Goal: Information Seeking & Learning: Learn about a topic

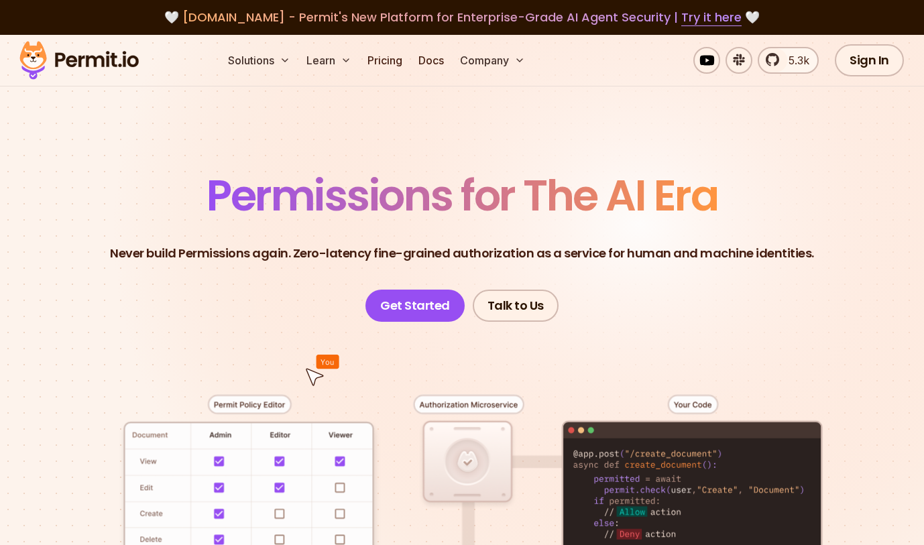
click at [281, 203] on span "Permissions for The AI Era" at bounding box center [462, 196] width 511 height 60
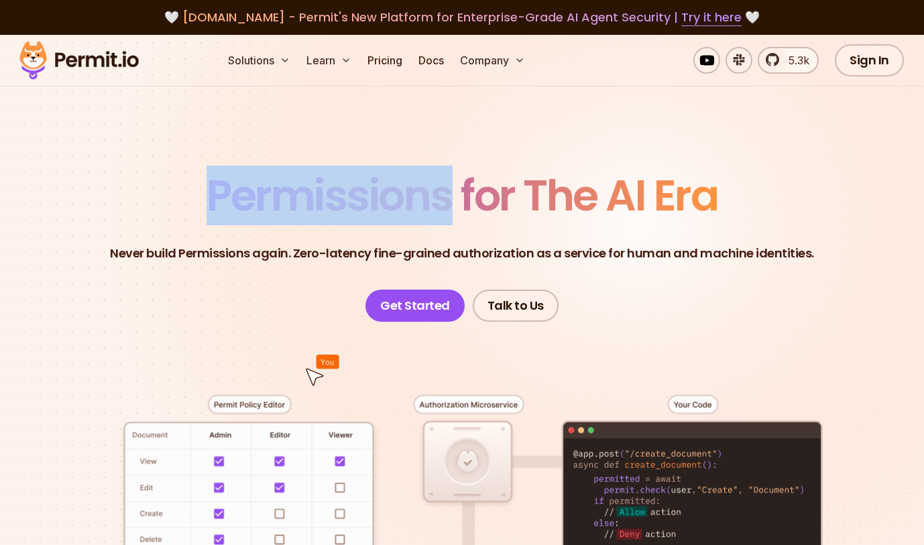
click at [281, 203] on span "Permissions for The AI Era" at bounding box center [462, 196] width 511 height 60
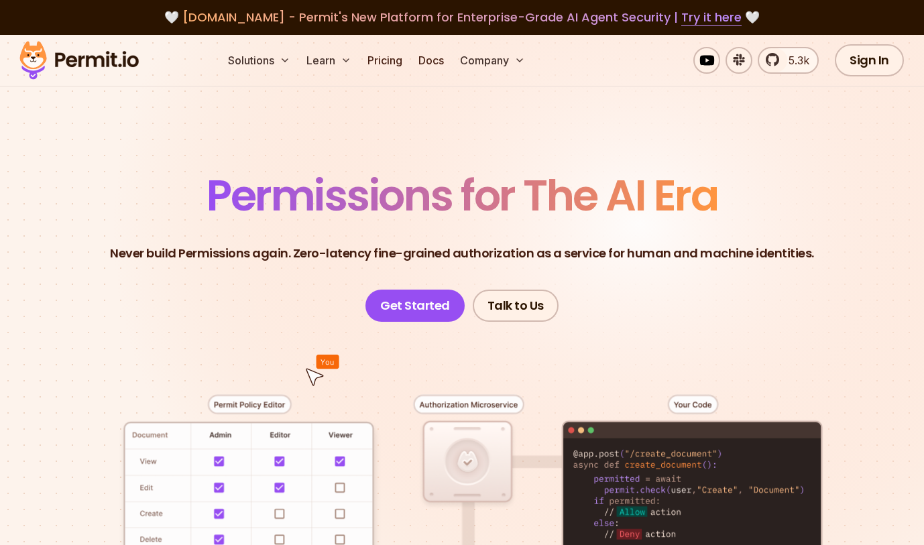
click at [344, 233] on header "Permissions for The AI Era Never build Permissions again. Zero-latency fine-gra…" at bounding box center [462, 248] width 860 height 148
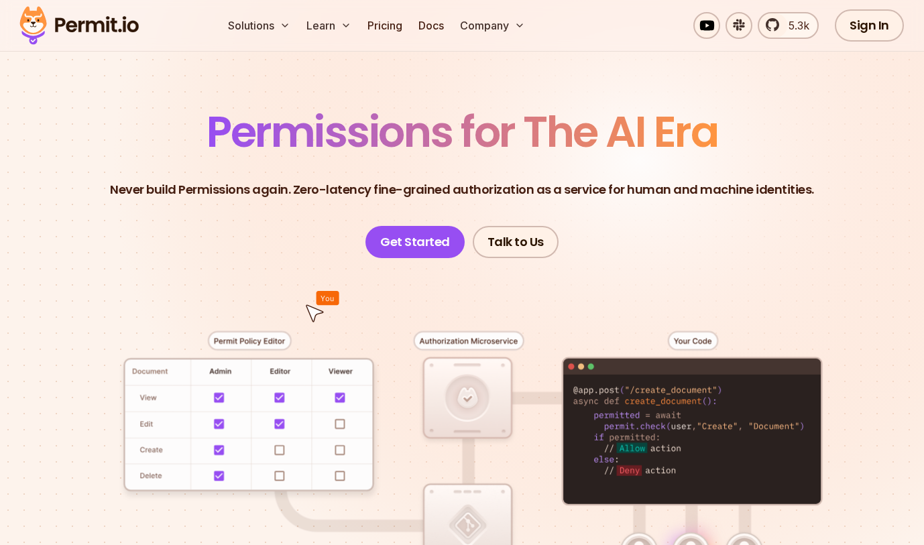
scroll to position [150, 0]
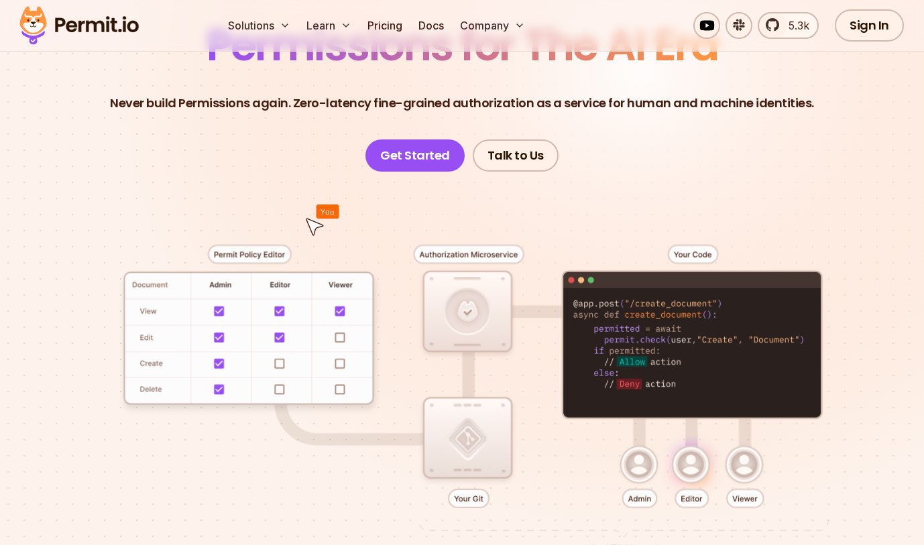
click at [262, 244] on div at bounding box center [462, 396] width 860 height 449
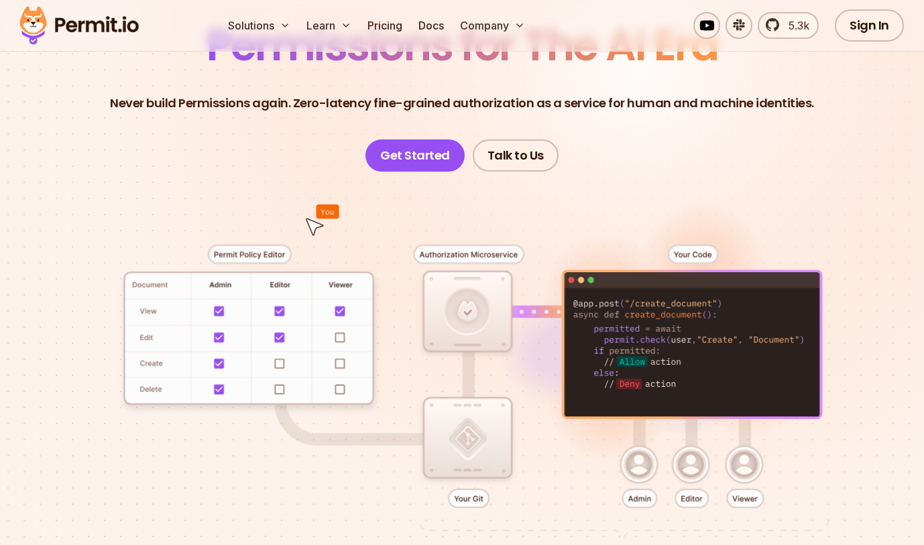
drag, startPoint x: 472, startPoint y: 315, endPoint x: 421, endPoint y: 199, distance: 127.0
click at [421, 199] on div at bounding box center [462, 396] width 860 height 449
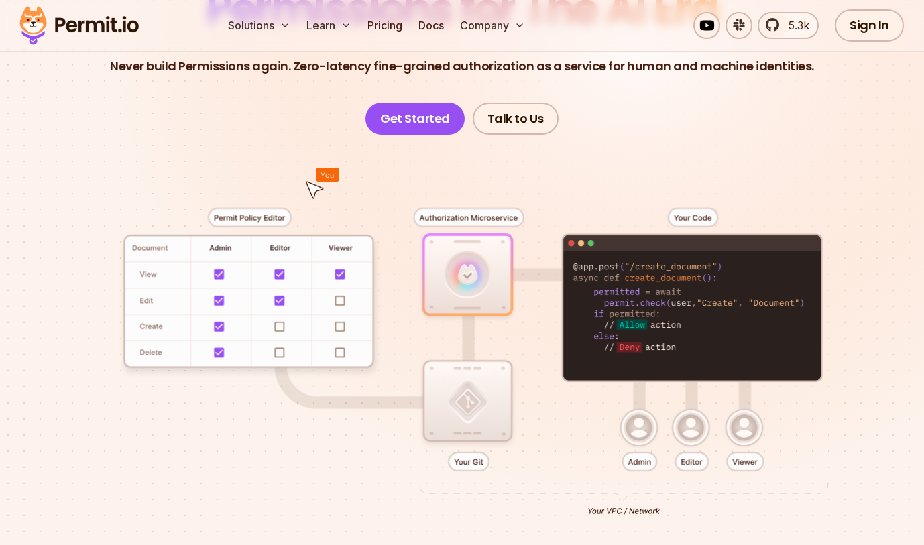
scroll to position [188, 0]
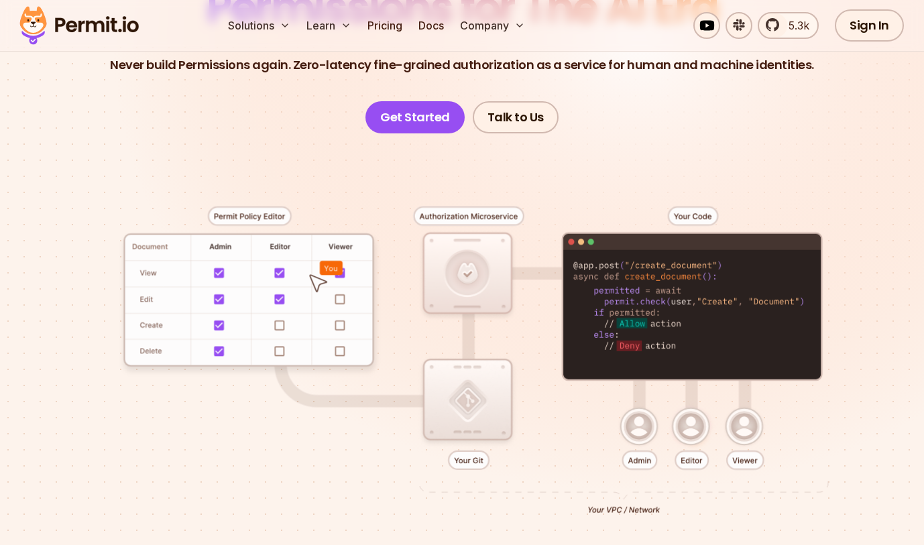
click at [691, 457] on div at bounding box center [462, 357] width 860 height 449
click at [270, 325] on div at bounding box center [462, 357] width 860 height 449
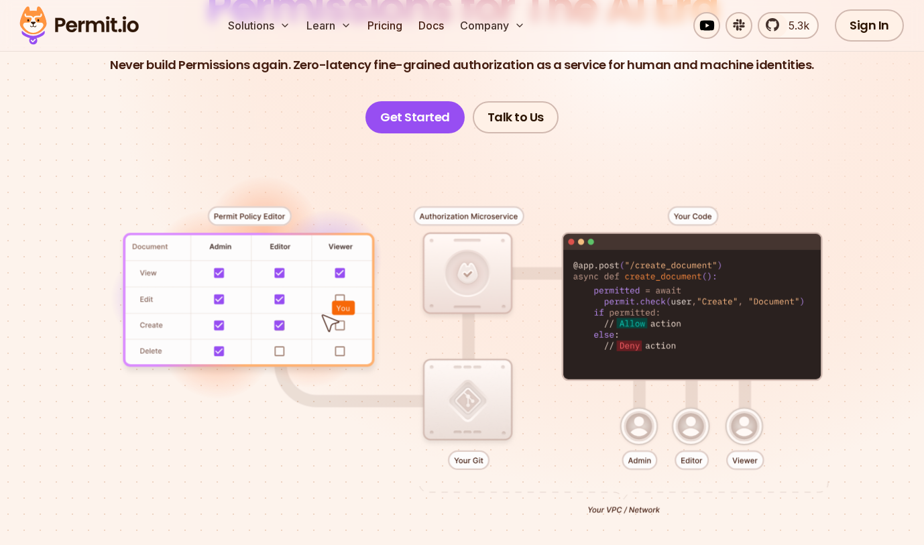
click at [290, 348] on div at bounding box center [462, 357] width 860 height 449
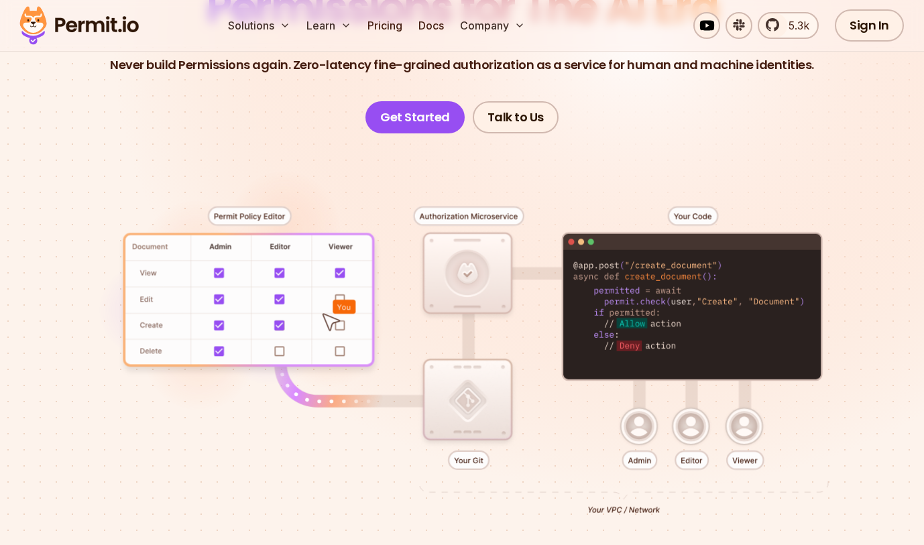
click at [350, 296] on div at bounding box center [462, 357] width 860 height 449
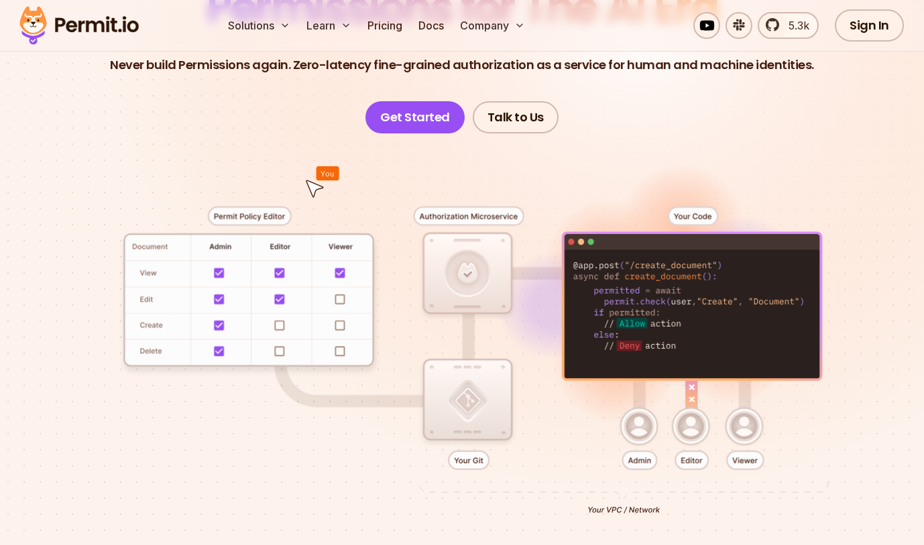
click at [664, 201] on div at bounding box center [462, 357] width 860 height 449
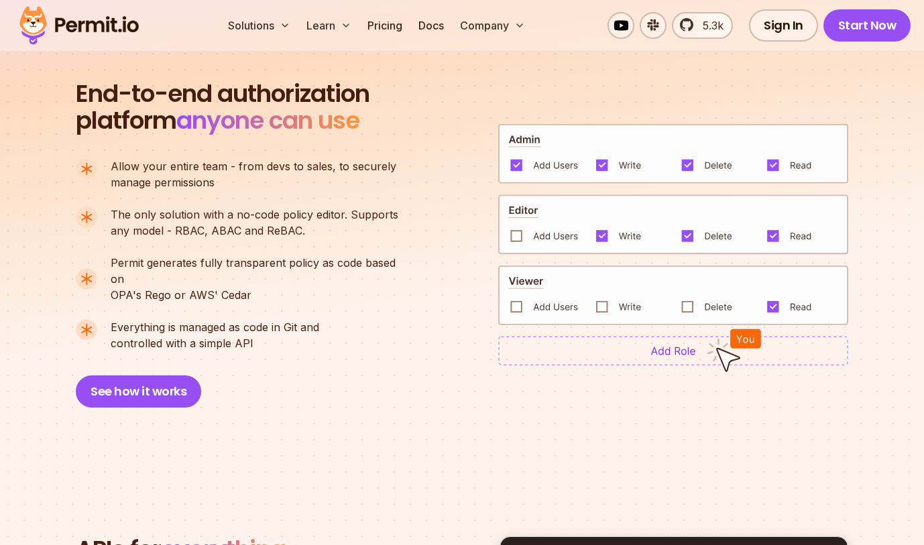
scroll to position [891, 0]
click at [639, 349] on img at bounding box center [673, 350] width 350 height 30
click at [637, 349] on img at bounding box center [673, 350] width 350 height 30
click at [533, 230] on img at bounding box center [673, 224] width 350 height 60
click at [513, 225] on img at bounding box center [673, 224] width 350 height 60
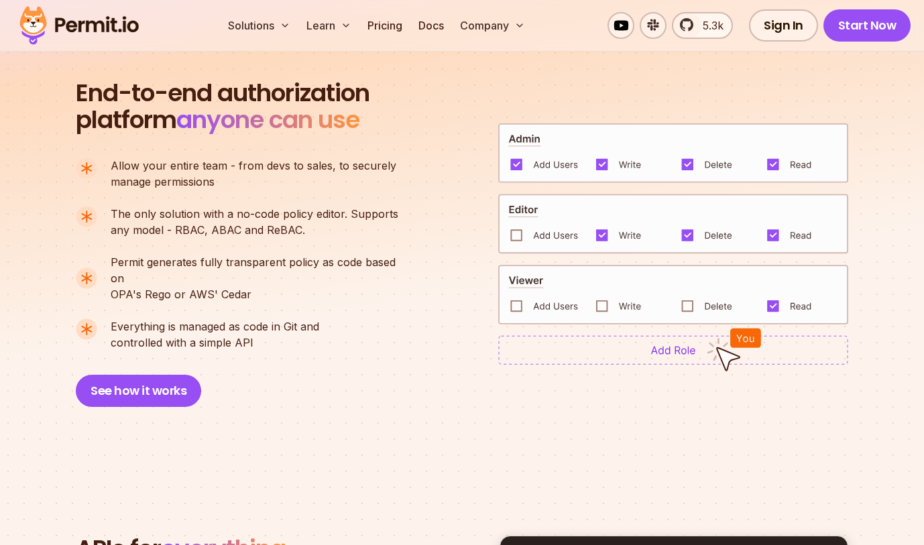
click at [523, 225] on img at bounding box center [673, 224] width 350 height 60
click at [517, 156] on img at bounding box center [673, 153] width 350 height 60
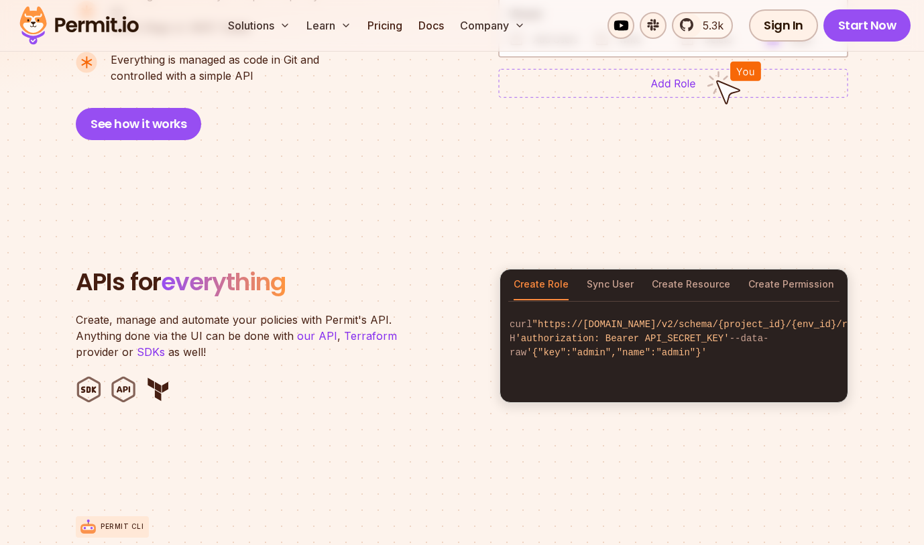
scroll to position [1175, 0]
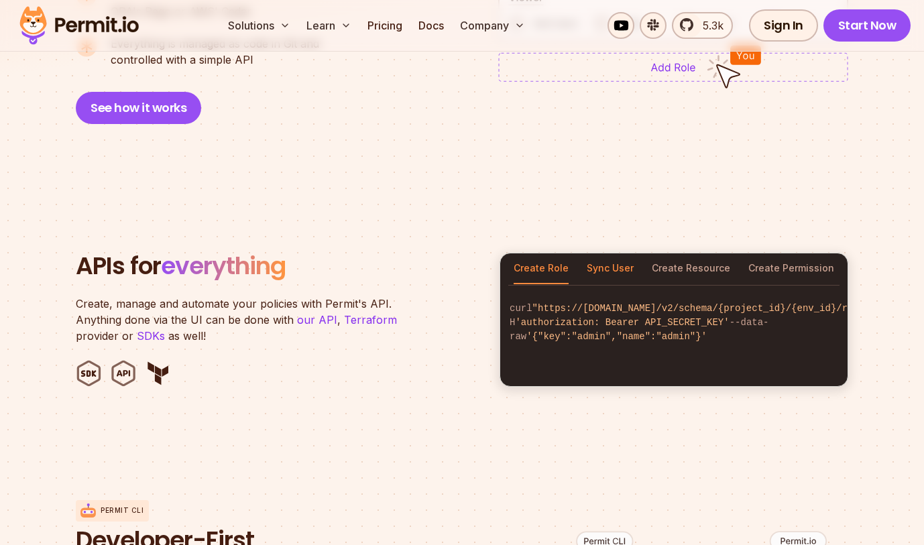
click at [624, 254] on button "Sync User" at bounding box center [610, 269] width 47 height 31
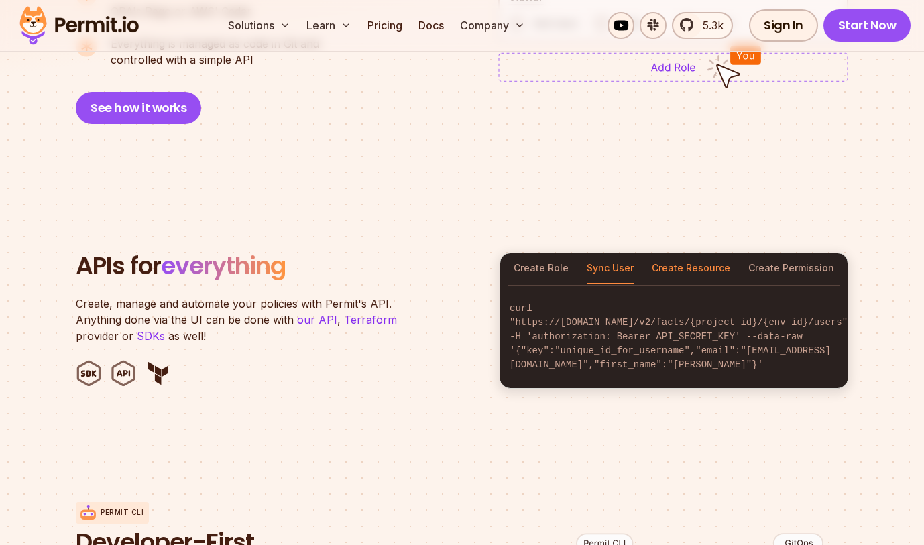
click at [703, 263] on button "Create Resource" at bounding box center [691, 269] width 78 height 31
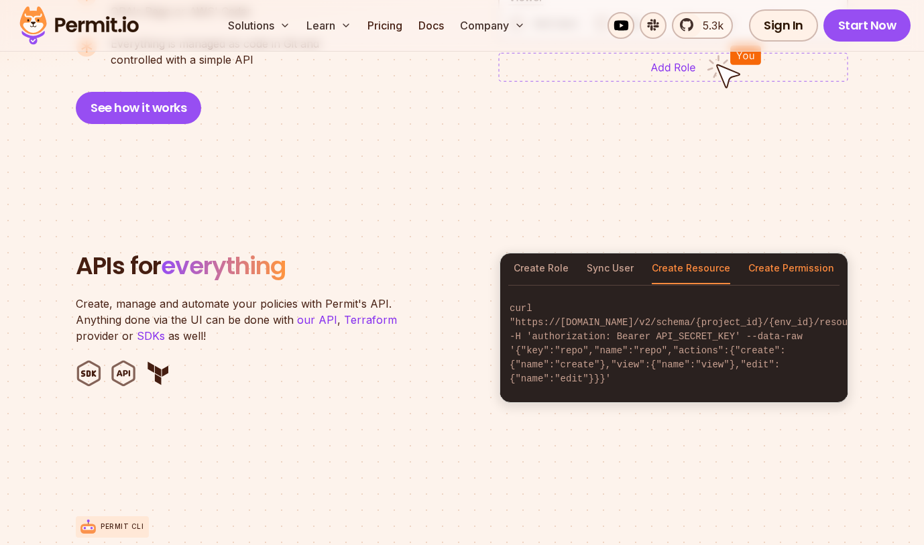
click at [767, 260] on button "Create Permission" at bounding box center [792, 269] width 86 height 31
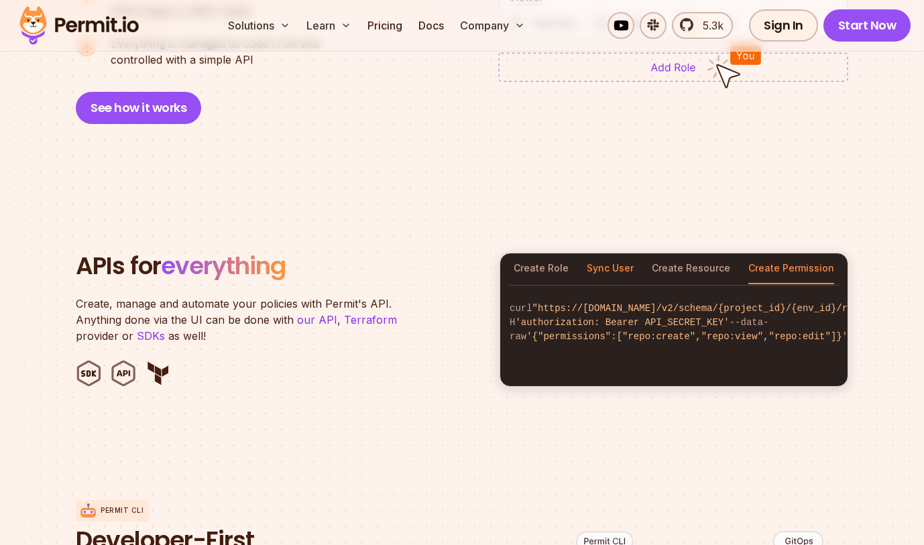
click at [590, 254] on button "Sync User" at bounding box center [610, 269] width 47 height 31
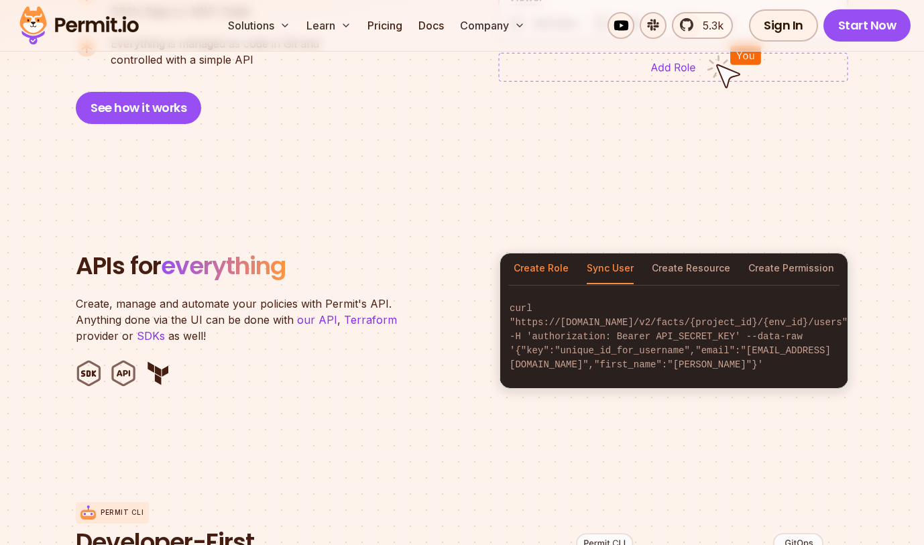
click at [546, 254] on button "Create Role" at bounding box center [541, 269] width 55 height 31
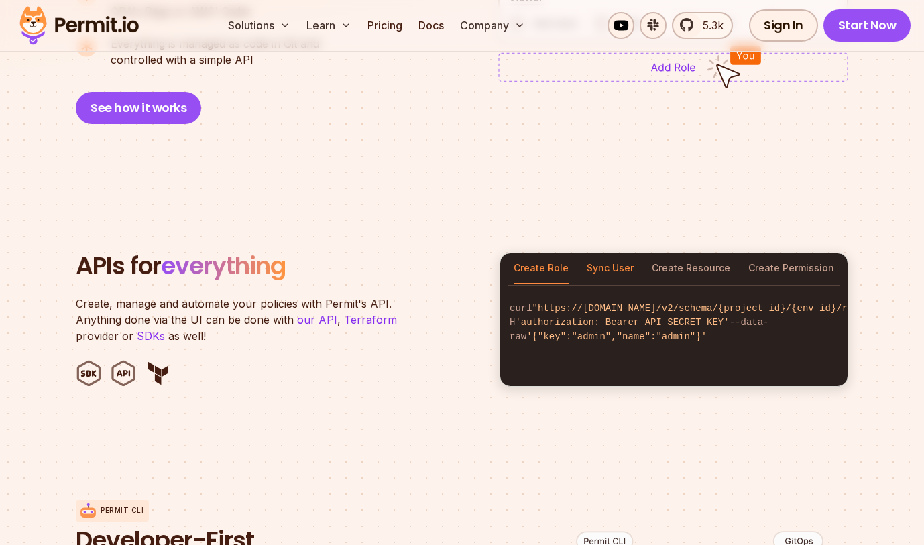
click at [624, 254] on button "Sync User" at bounding box center [610, 269] width 47 height 31
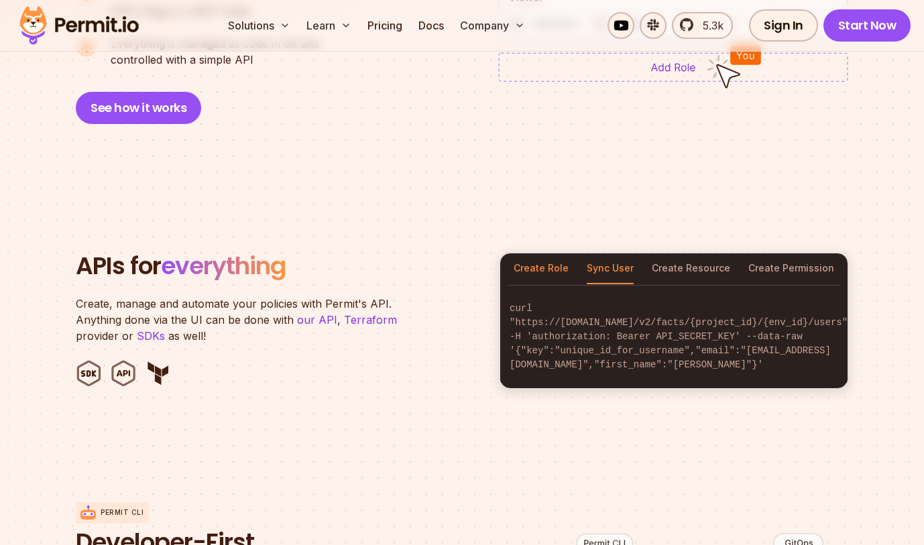
click at [543, 254] on button "Create Role" at bounding box center [541, 269] width 55 height 31
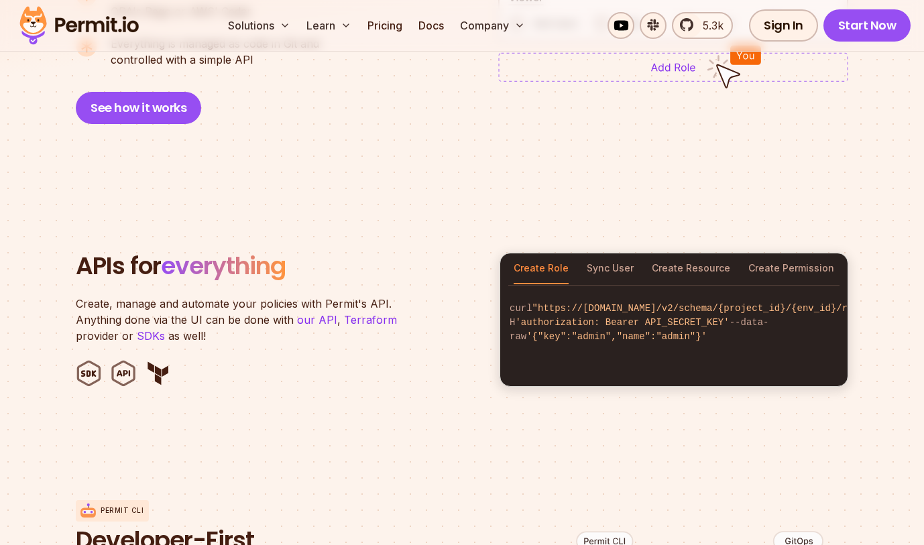
click at [334, 262] on h2 "APIs for everything" at bounding box center [280, 266] width 408 height 27
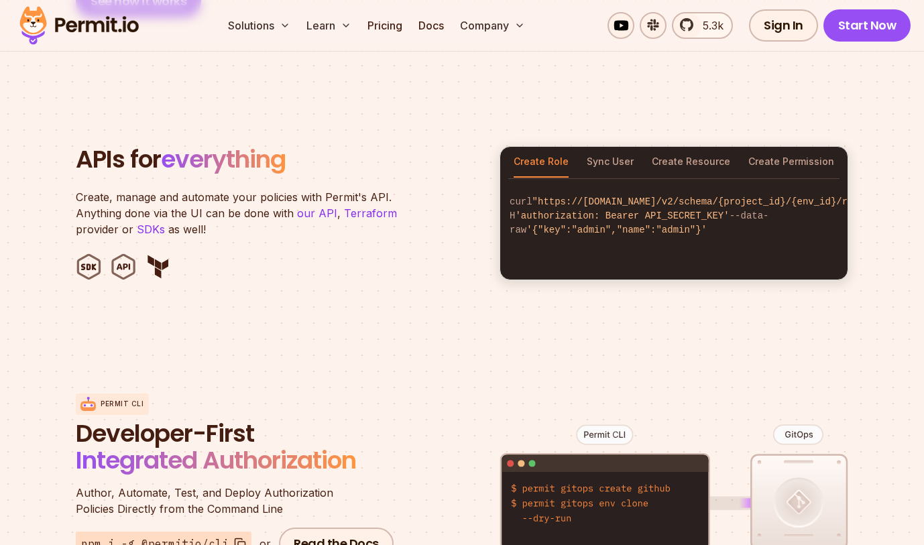
scroll to position [1286, 0]
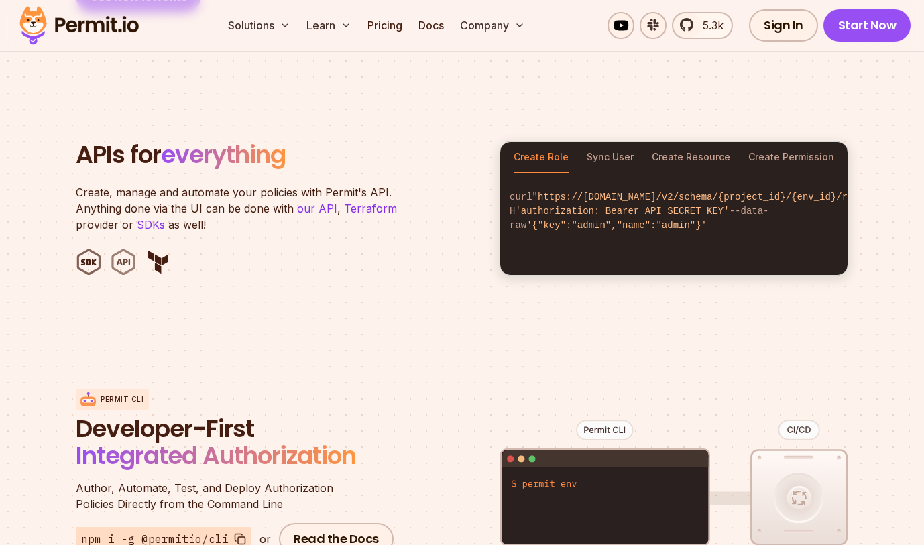
click at [128, 251] on img at bounding box center [123, 262] width 27 height 27
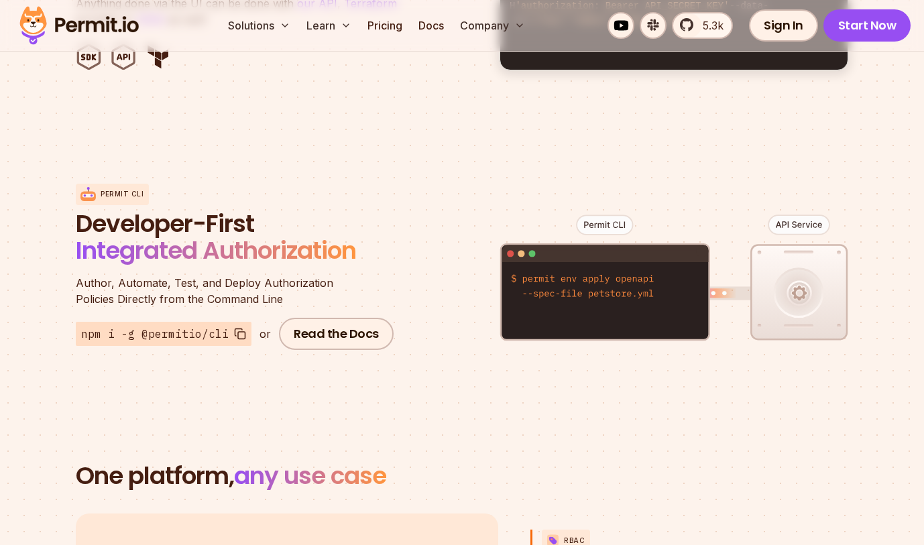
scroll to position [1491, 0]
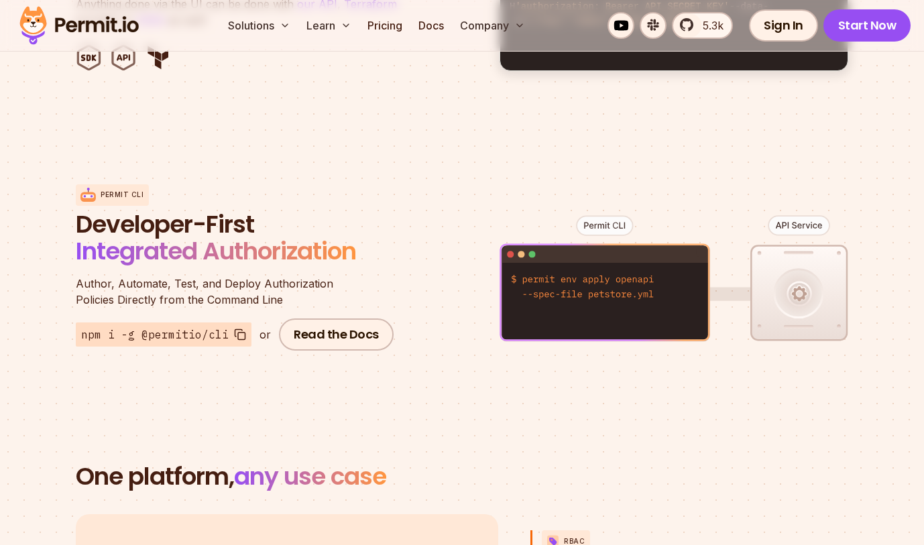
click at [604, 210] on figure at bounding box center [674, 289] width 349 height 264
click at [600, 264] on figure at bounding box center [674, 289] width 349 height 264
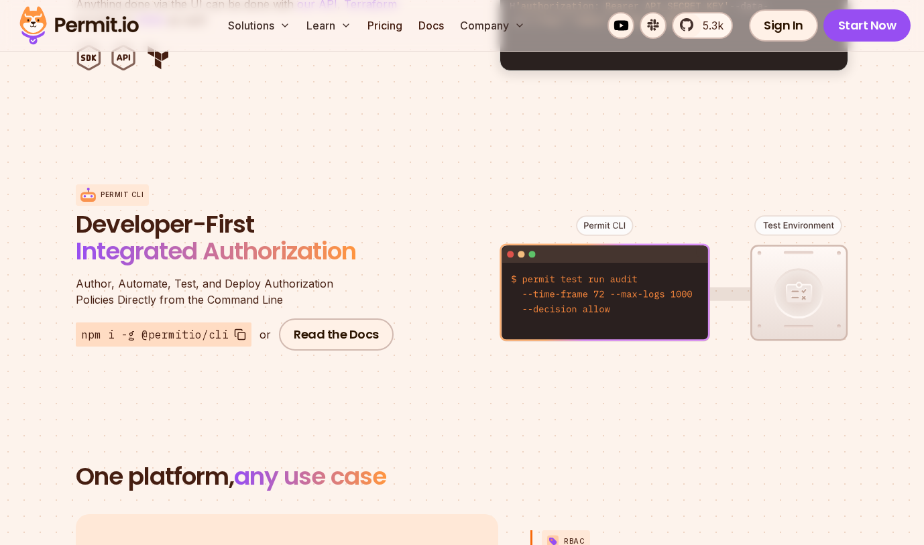
drag, startPoint x: 640, startPoint y: 266, endPoint x: 586, endPoint y: 266, distance: 53.7
click at [639, 266] on figure at bounding box center [674, 289] width 349 height 264
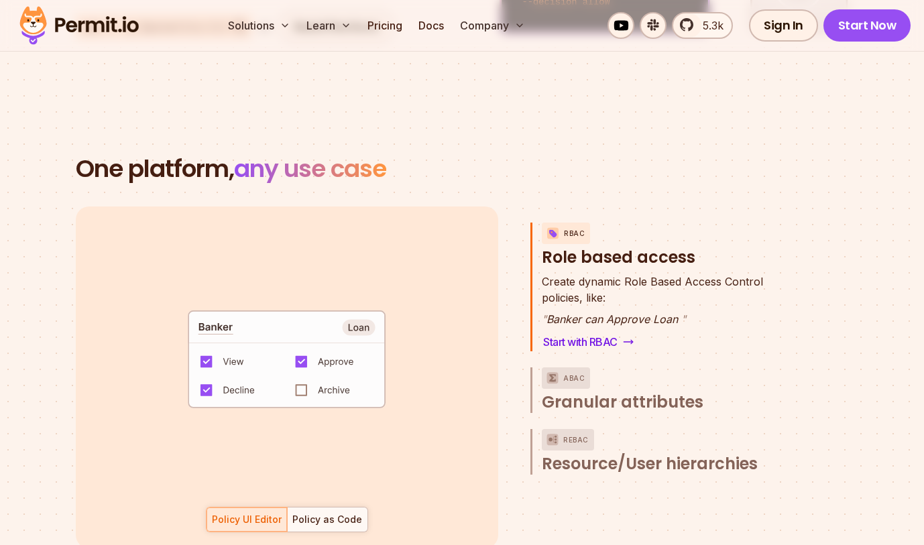
scroll to position [1808, 0]
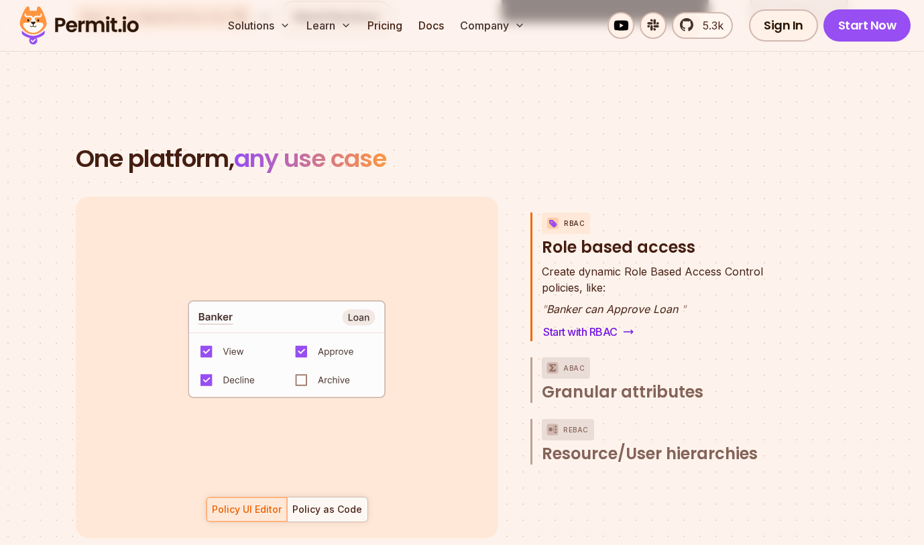
click at [295, 368] on code "default allow := false allow if { some role in data.users[input.user].roles act…" at bounding box center [287, 353] width 278 height 115
click at [303, 368] on code "default allow := false allow if { some role in data.users[input.user].roles act…" at bounding box center [287, 353] width 278 height 115
click at [249, 358] on code "default allow := false allow if { some role in data.users[input.user].roles act…" at bounding box center [287, 353] width 278 height 115
drag, startPoint x: 238, startPoint y: 331, endPoint x: 286, endPoint y: 404, distance: 87.3
click at [239, 332] on code "default allow := false allow if { some role in data.users[input.user].roles act…" at bounding box center [287, 353] width 278 height 115
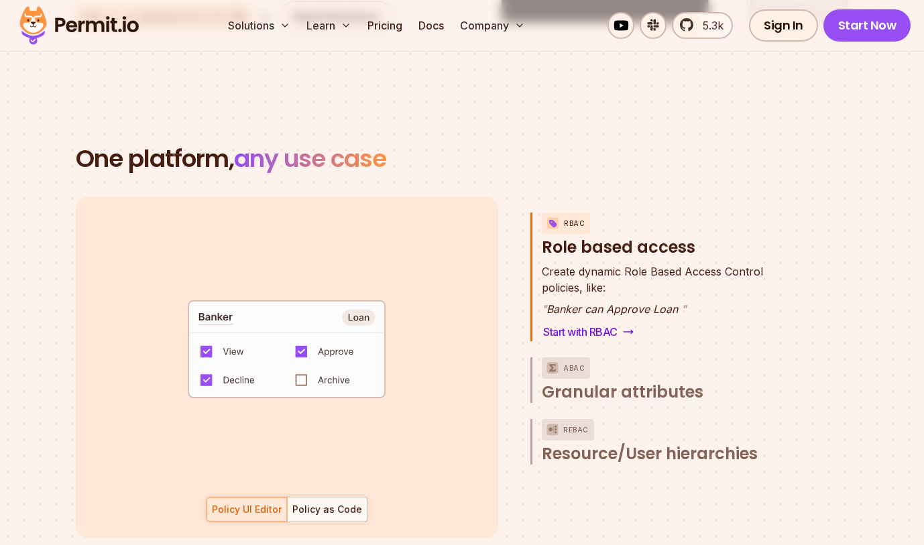
click at [311, 470] on div "default allow := false allow if { some role in data.users[input.user].roles act…" at bounding box center [287, 368] width 423 height 342
click at [319, 503] on div "Policy as Code" at bounding box center [327, 509] width 70 height 13
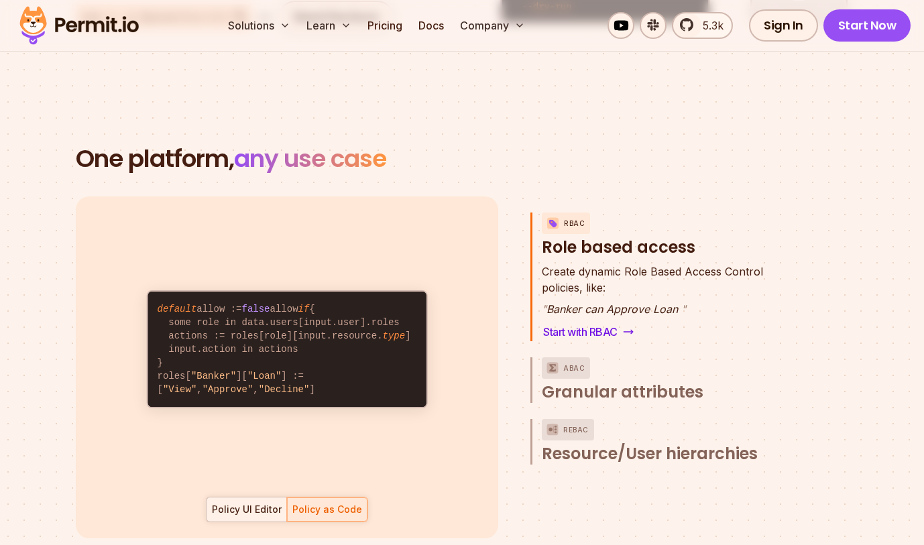
click at [255, 503] on div "Policy UI Editor" at bounding box center [247, 509] width 70 height 13
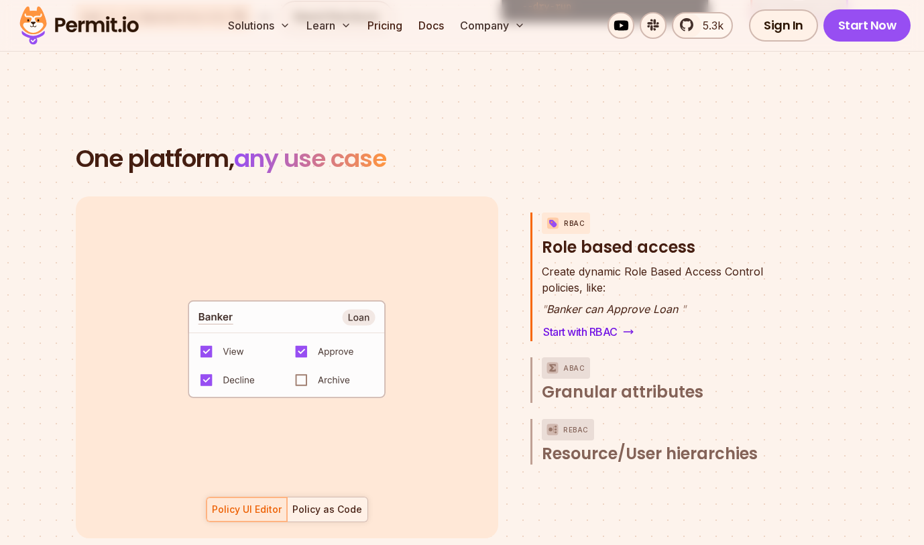
click at [307, 503] on div "Policy as Code" at bounding box center [327, 509] width 70 height 13
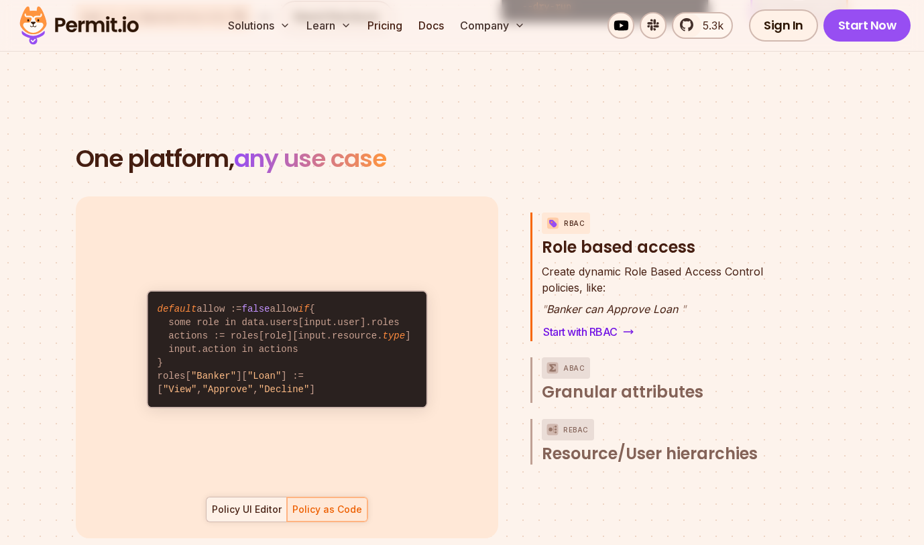
click at [235, 503] on div "Policy UI Editor" at bounding box center [247, 509] width 70 height 13
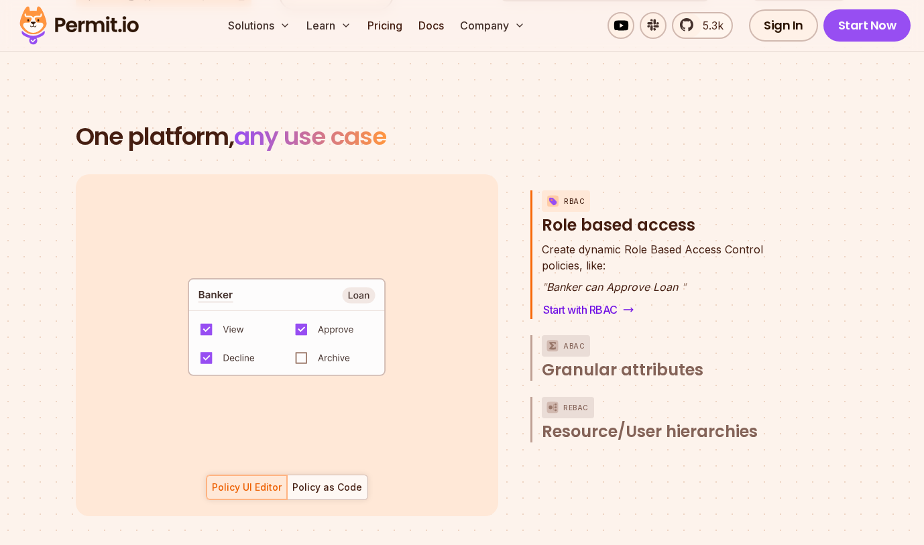
scroll to position [1839, 0]
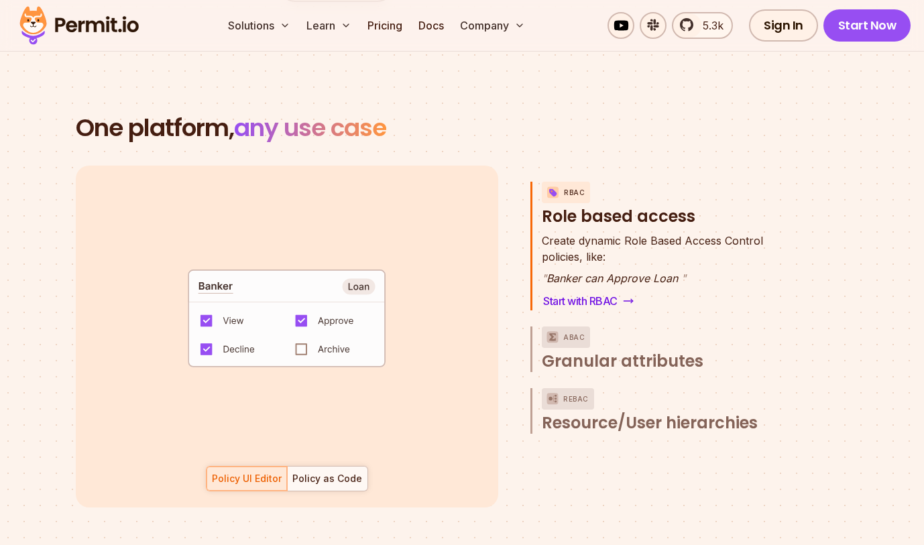
click at [335, 449] on div "default allow := false allow if { some role in data.users[input.user].roles act…" at bounding box center [287, 337] width 423 height 342
click at [335, 472] on div "Policy as Code" at bounding box center [327, 478] width 70 height 13
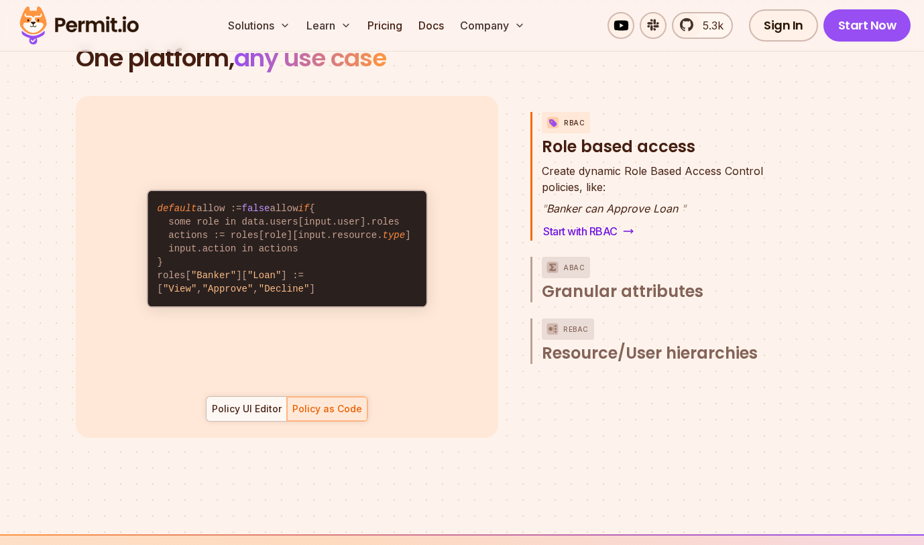
scroll to position [1907, 0]
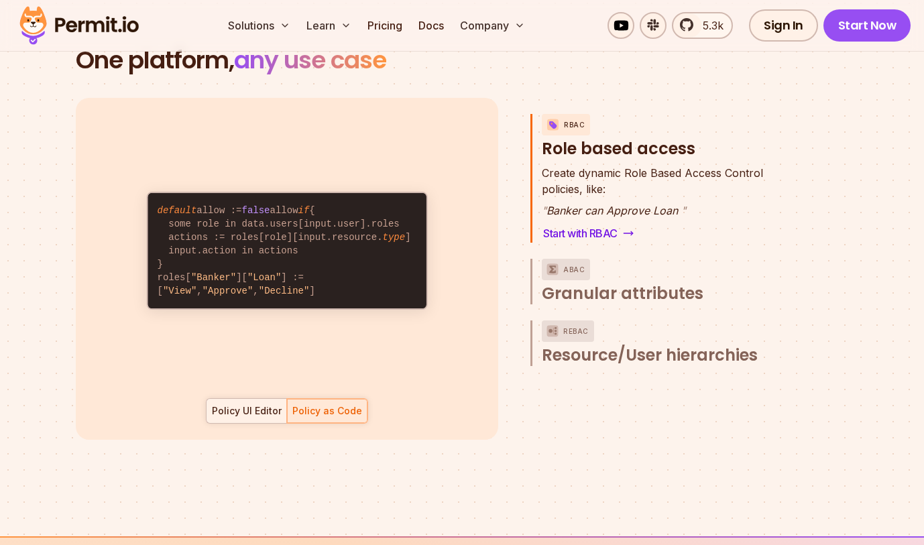
click at [248, 399] on div at bounding box center [247, 411] width 80 height 24
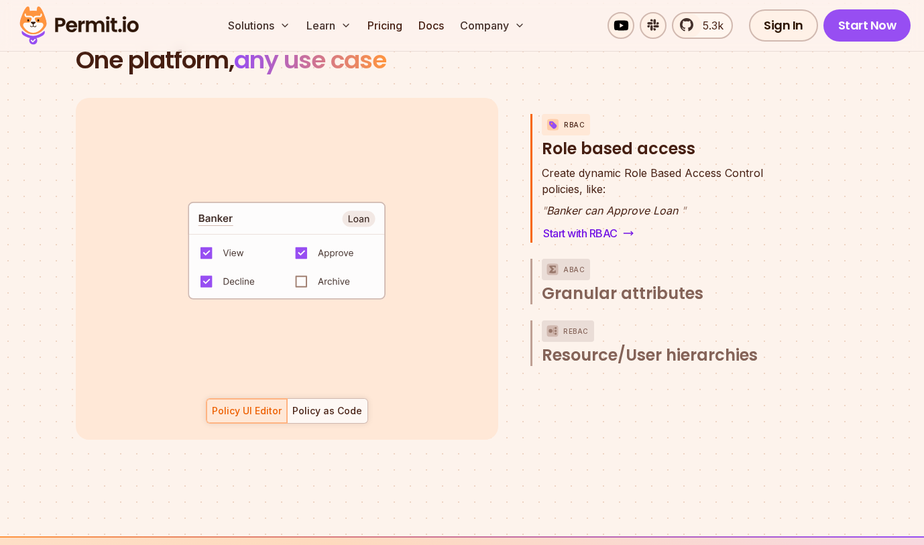
click at [252, 398] on div "Policy UI Editor Policy as Code" at bounding box center [287, 410] width 162 height 25
click at [605, 260] on button "ABAC Granular attributes" at bounding box center [667, 282] width 250 height 46
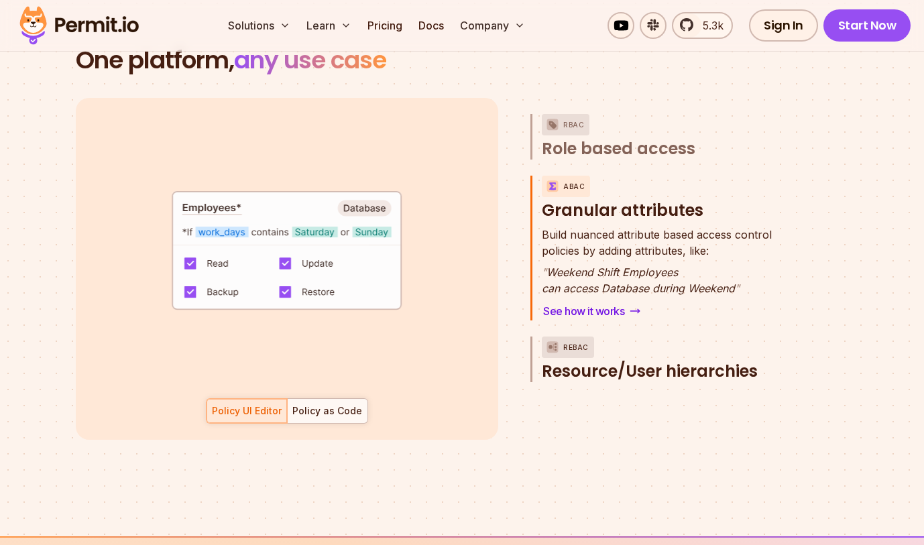
click at [651, 341] on button "ReBAC Resource/User hierarchies" at bounding box center [667, 360] width 250 height 46
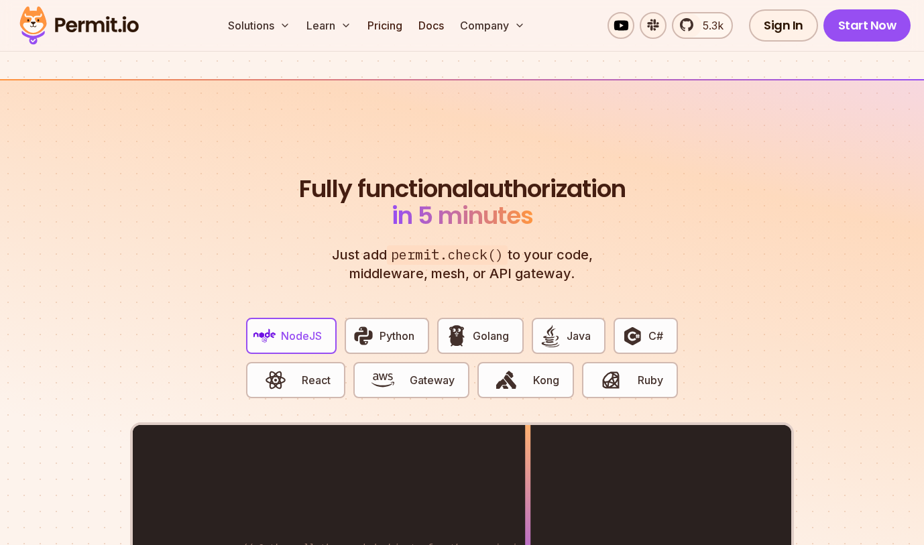
scroll to position [2416, 0]
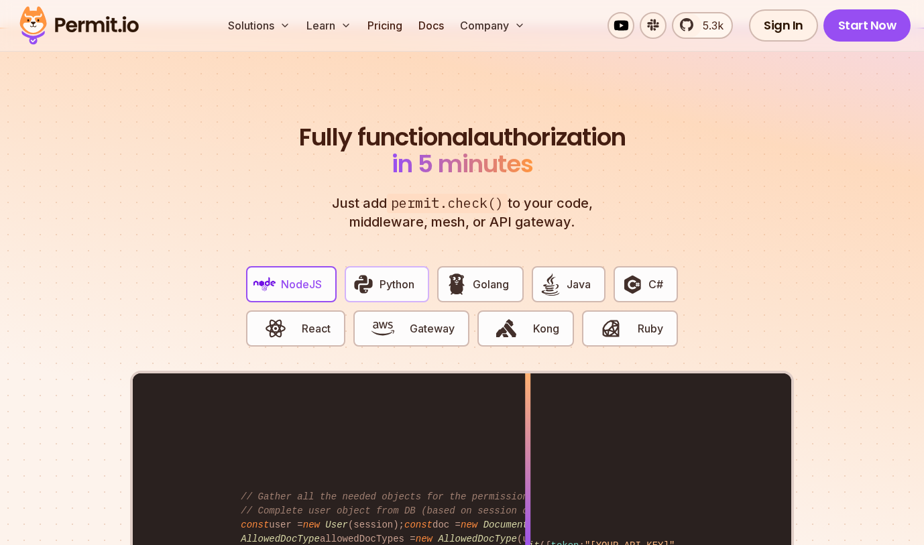
click at [394, 276] on span "Python" at bounding box center [397, 284] width 35 height 16
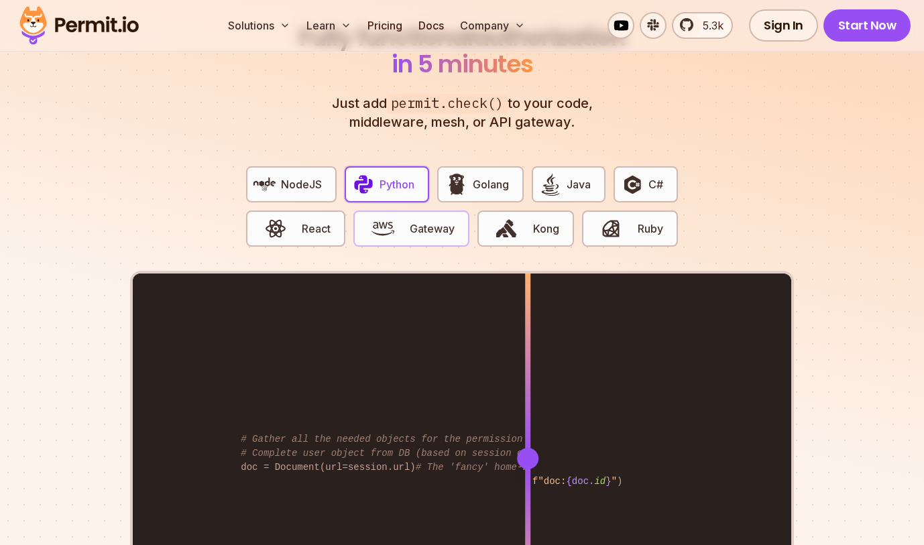
scroll to position [2520, 0]
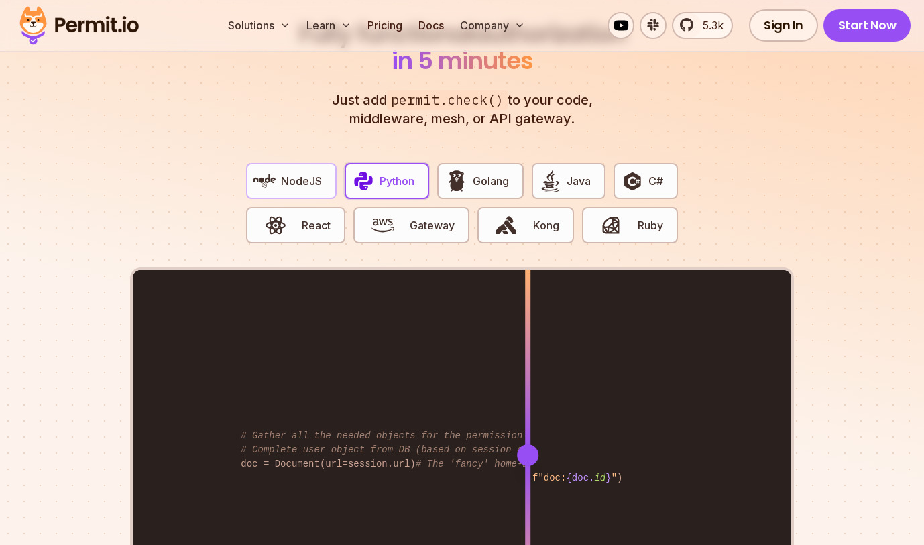
click at [290, 173] on span "NodeJS" at bounding box center [301, 181] width 41 height 16
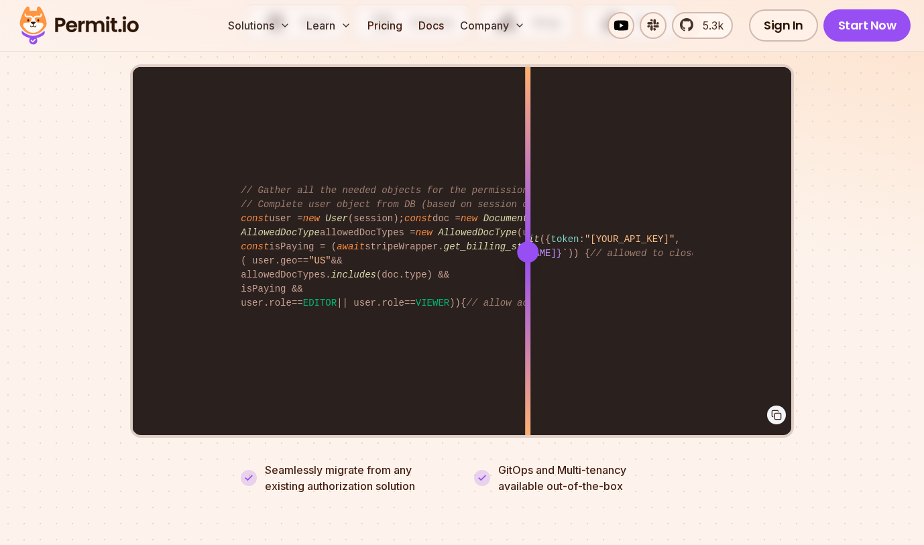
scroll to position [2736, 0]
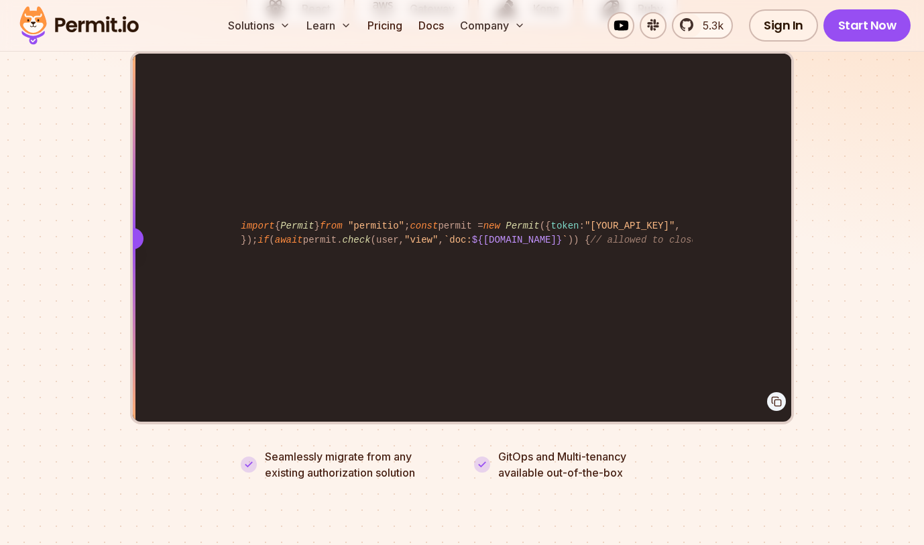
drag, startPoint x: 531, startPoint y: 233, endPoint x: 114, endPoint y: 185, distance: 419.9
click at [114, 185] on section "Fully functional authorization in 5 minutes Just add permit.check() to your cod…" at bounding box center [462, 127] width 924 height 838
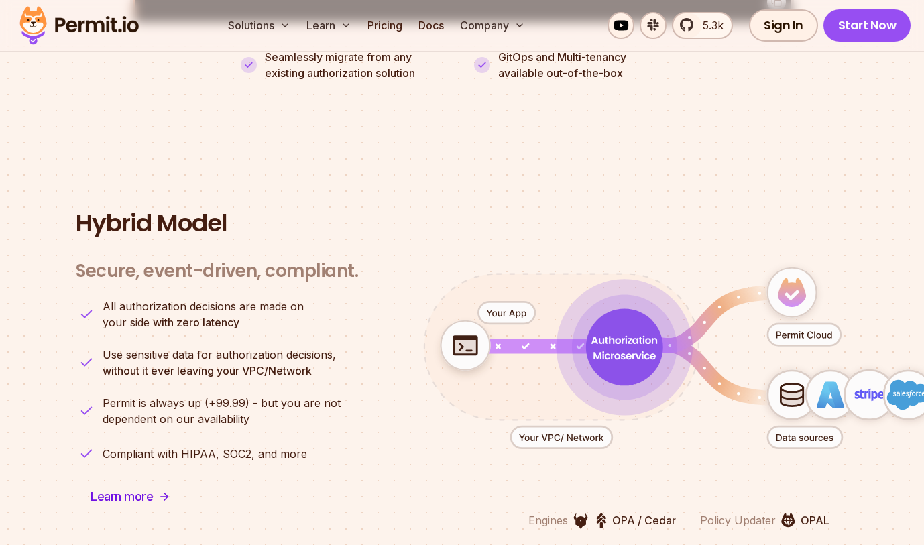
scroll to position [3141, 0]
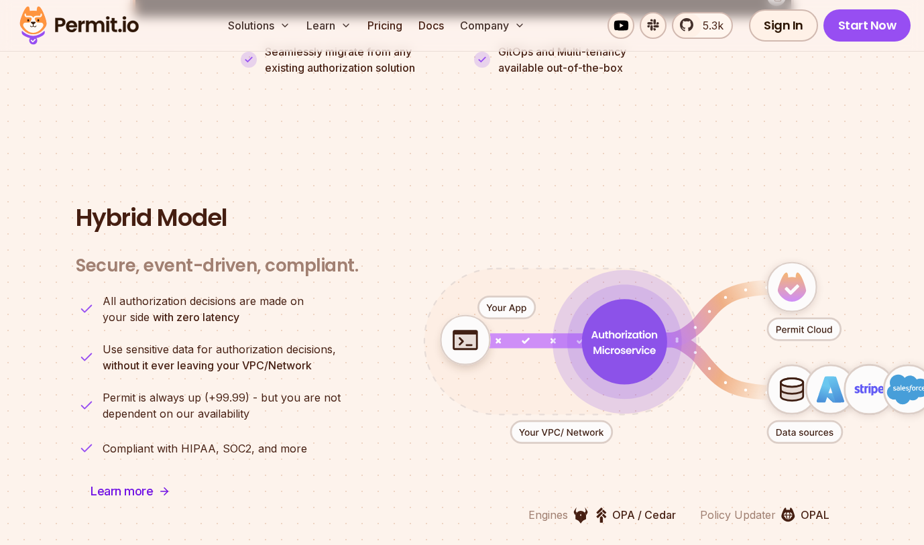
click at [472, 332] on icon "animation" at bounding box center [464, 340] width 23 height 17
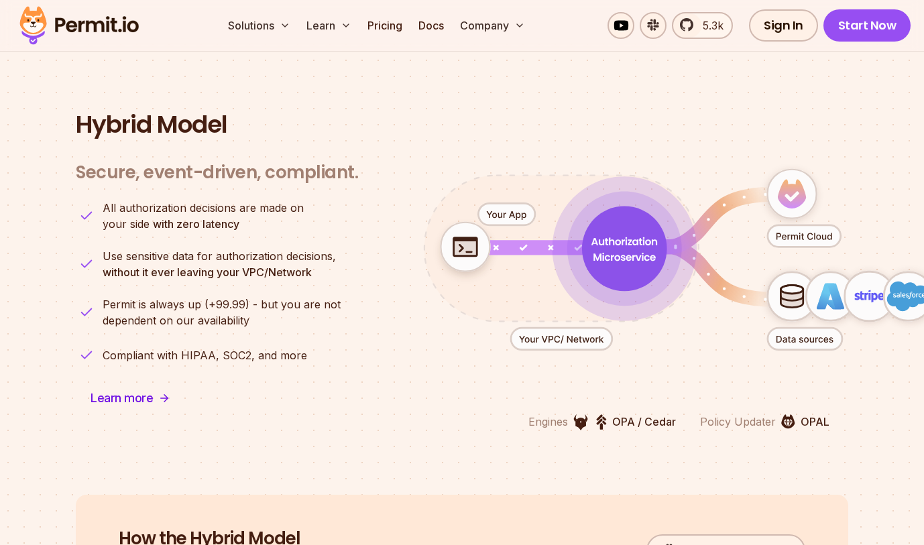
scroll to position [3244, 0]
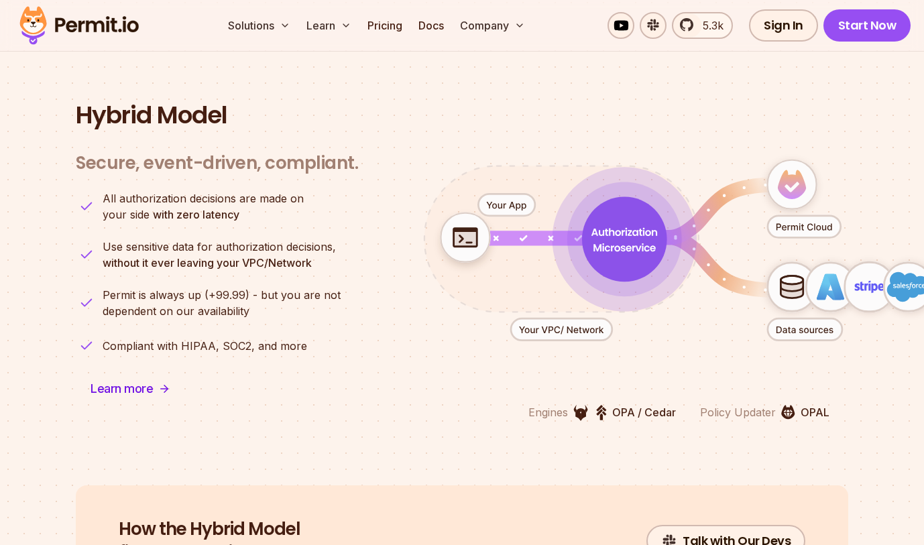
click at [471, 227] on icon "animation" at bounding box center [465, 237] width 25 height 20
click at [470, 229] on icon "animation" at bounding box center [464, 237] width 23 height 17
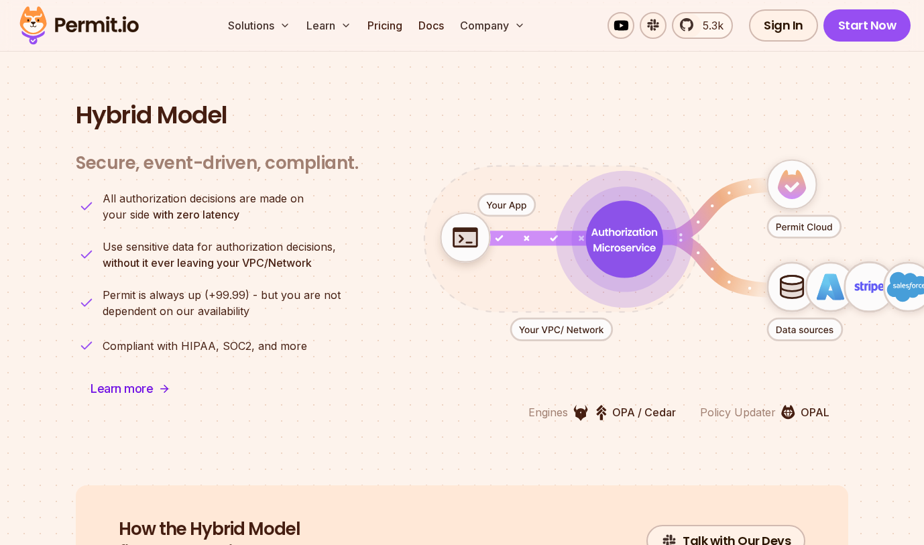
click at [483, 220] on icon "animation" at bounding box center [465, 237] width 49 height 49
click at [812, 216] on icon "animation" at bounding box center [804, 227] width 73 height 22
click at [796, 216] on icon "animation" at bounding box center [804, 227] width 73 height 22
drag, startPoint x: 834, startPoint y: 282, endPoint x: 731, endPoint y: 280, distance: 102.6
click at [735, 281] on icon "animation" at bounding box center [678, 251] width 593 height 260
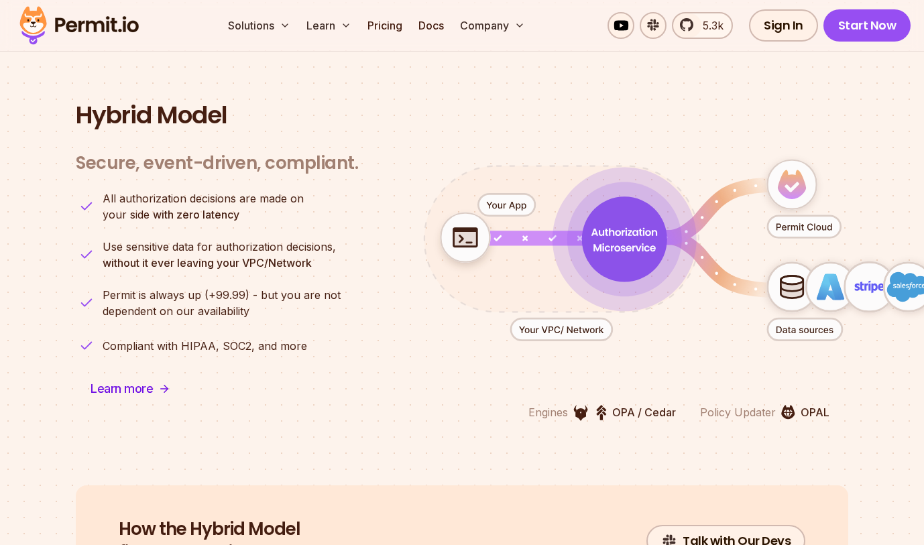
click at [620, 242] on icon "animation" at bounding box center [624, 239] width 85 height 85
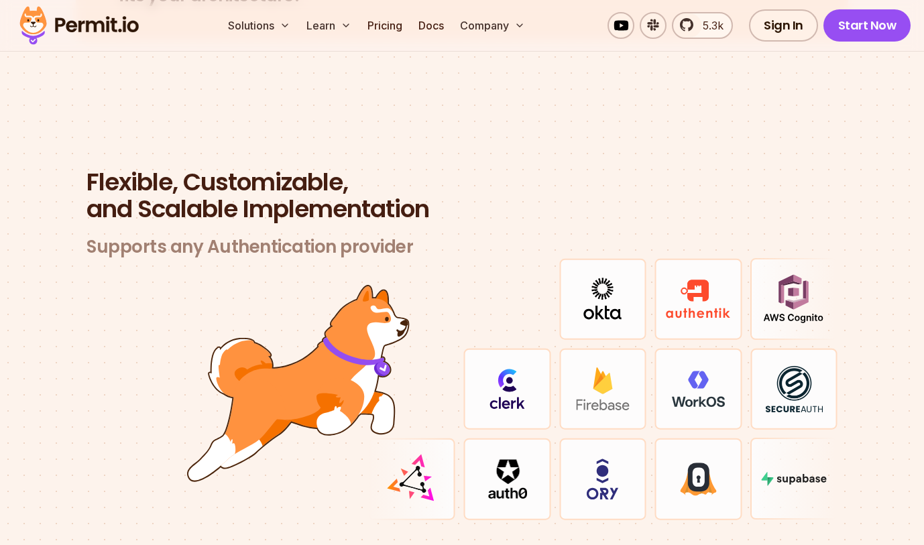
scroll to position [3818, 0]
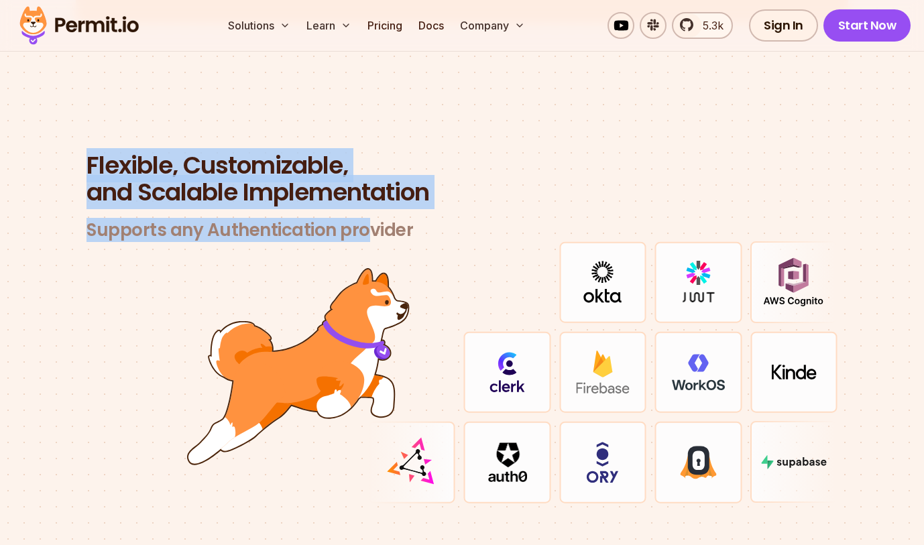
drag, startPoint x: 63, startPoint y: 160, endPoint x: 378, endPoint y: 244, distance: 326.2
click at [378, 243] on section "Flexible, Customizable, and Scalable Implementation Supports any Authentication…" at bounding box center [462, 344] width 924 height 512
click at [378, 244] on div at bounding box center [411, 282] width 87 height 82
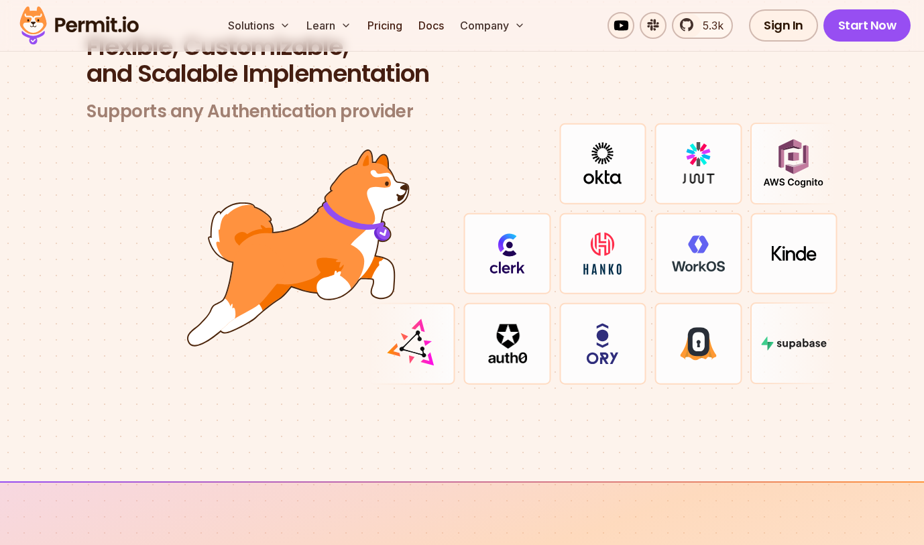
scroll to position [3938, 0]
drag, startPoint x: 349, startPoint y: 243, endPoint x: 406, endPoint y: 425, distance: 190.5
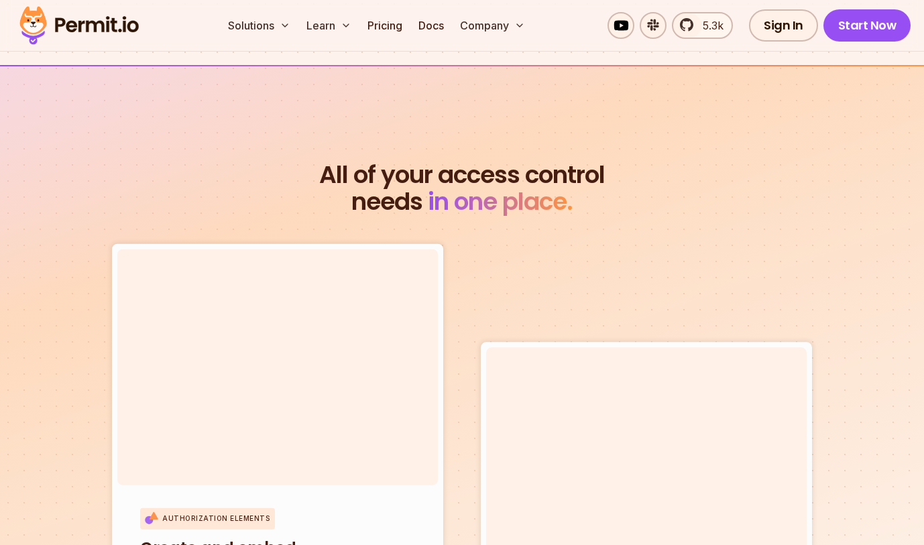
scroll to position [4355, 0]
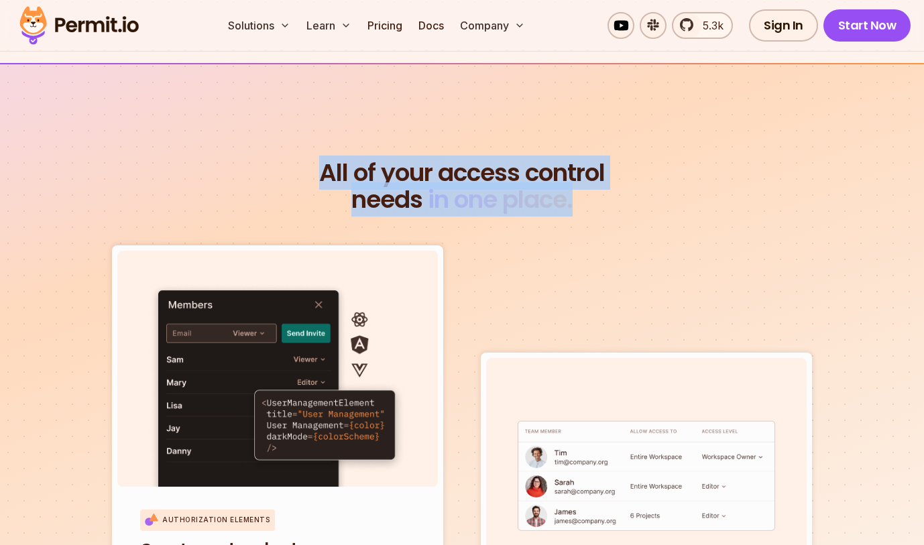
drag, startPoint x: 325, startPoint y: 142, endPoint x: 619, endPoint y: 191, distance: 298.6
click at [619, 191] on h2 "All of your access control needs in one place." at bounding box center [462, 187] width 773 height 54
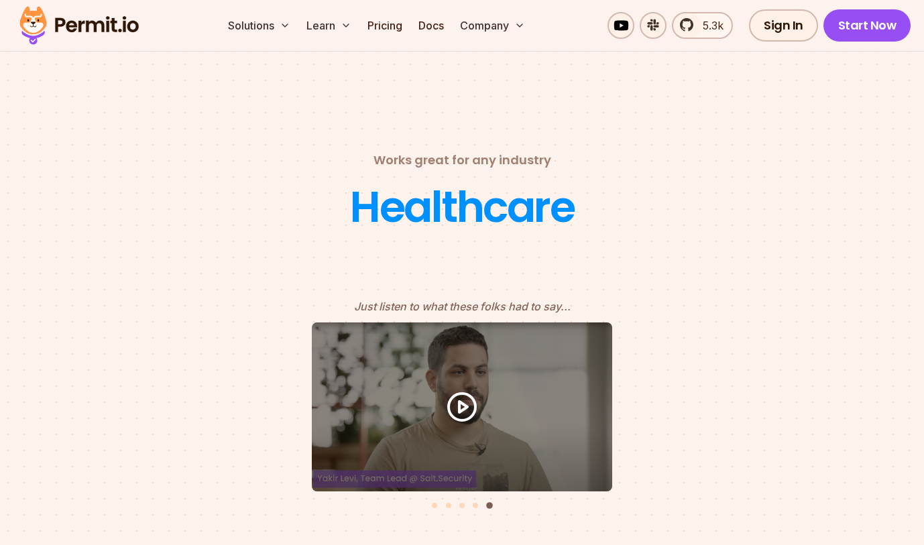
scroll to position [5700, 0]
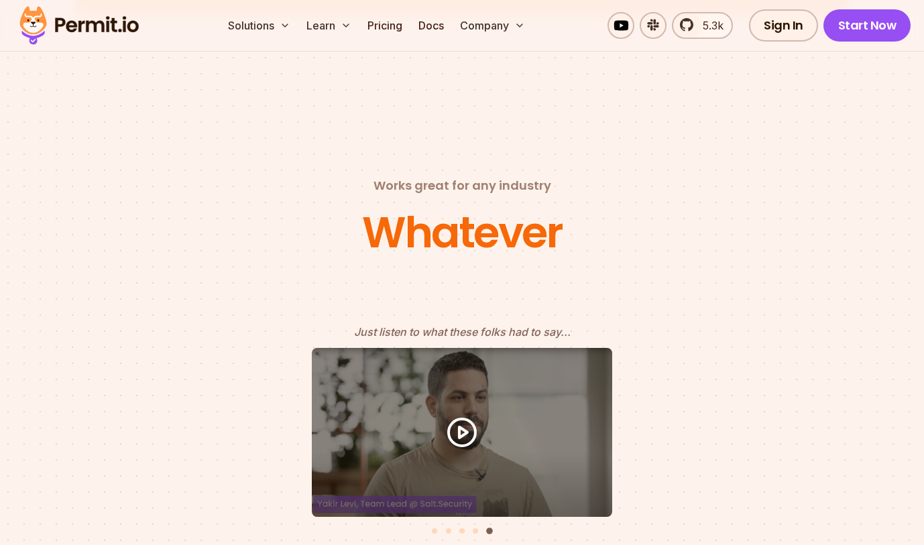
click at [375, 176] on h2 "Works great for any industry" at bounding box center [463, 185] width 178 height 19
drag, startPoint x: 375, startPoint y: 172, endPoint x: 482, endPoint y: 172, distance: 107.3
click at [482, 176] on h2 "Works great for any industry" at bounding box center [463, 185] width 178 height 19
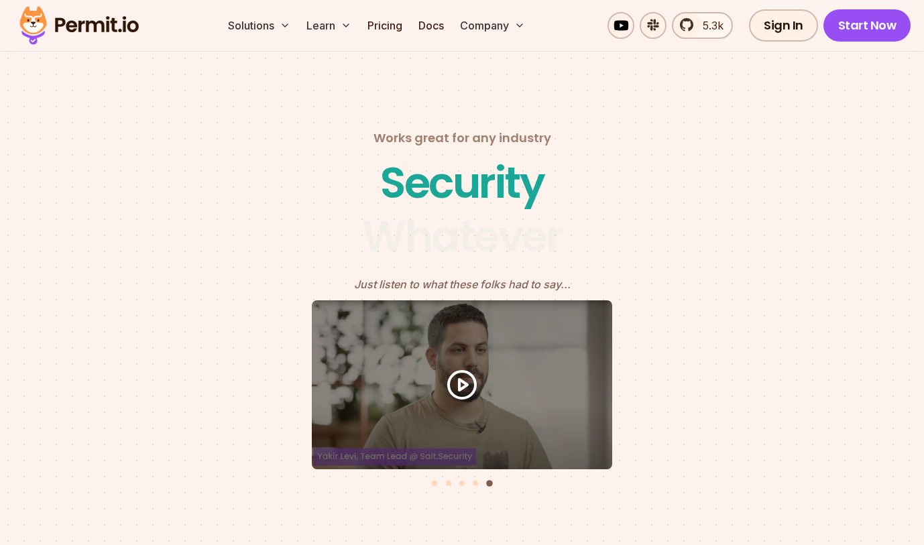
scroll to position [5753, 0]
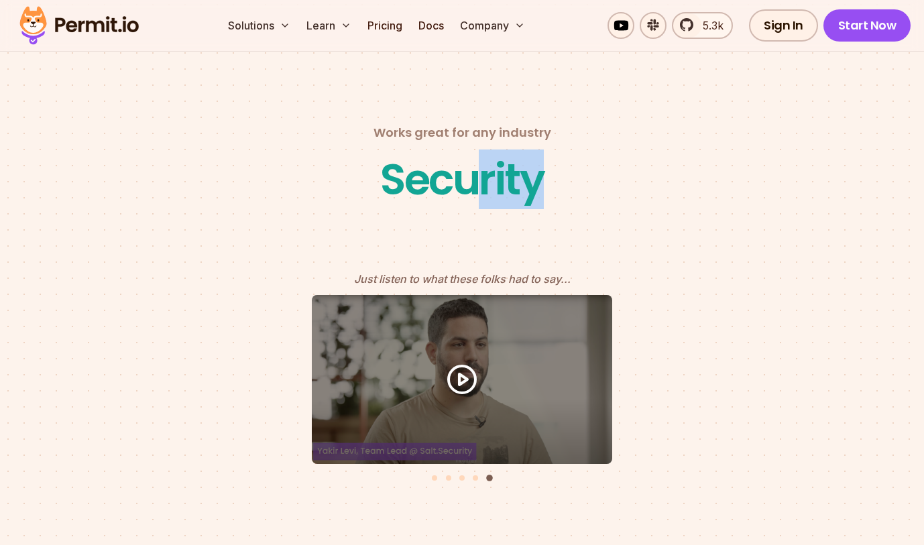
drag, startPoint x: 468, startPoint y: 166, endPoint x: 468, endPoint y: 204, distance: 37.6
click at [455, 160] on div "Security" at bounding box center [462, 180] width 164 height 54
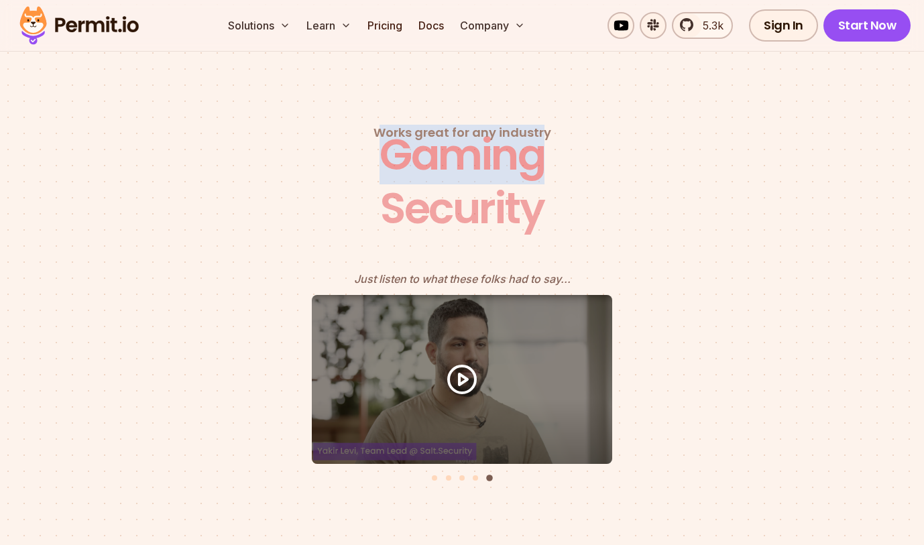
click at [455, 160] on div "Gaming" at bounding box center [462, 155] width 165 height 54
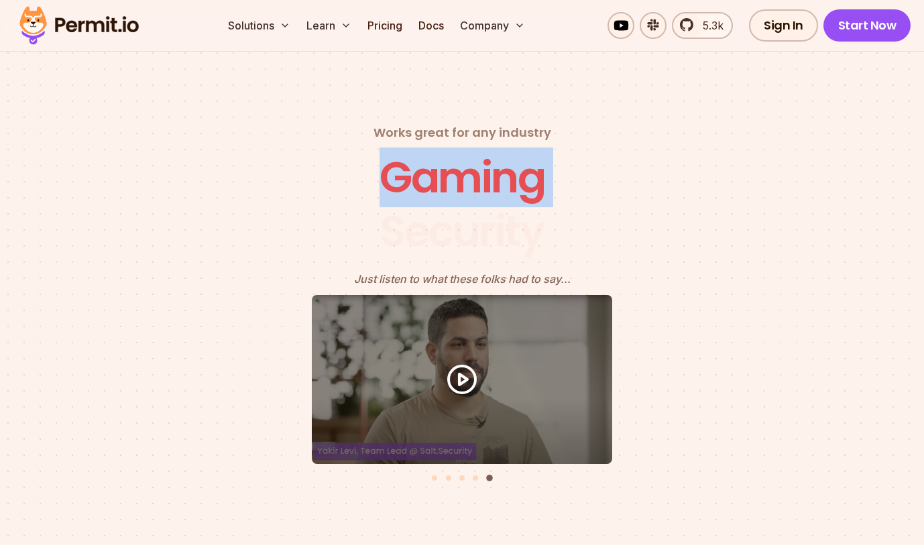
click at [455, 160] on div "Gaming" at bounding box center [462, 178] width 165 height 54
click at [455, 160] on div "Gaming" at bounding box center [462, 180] width 165 height 54
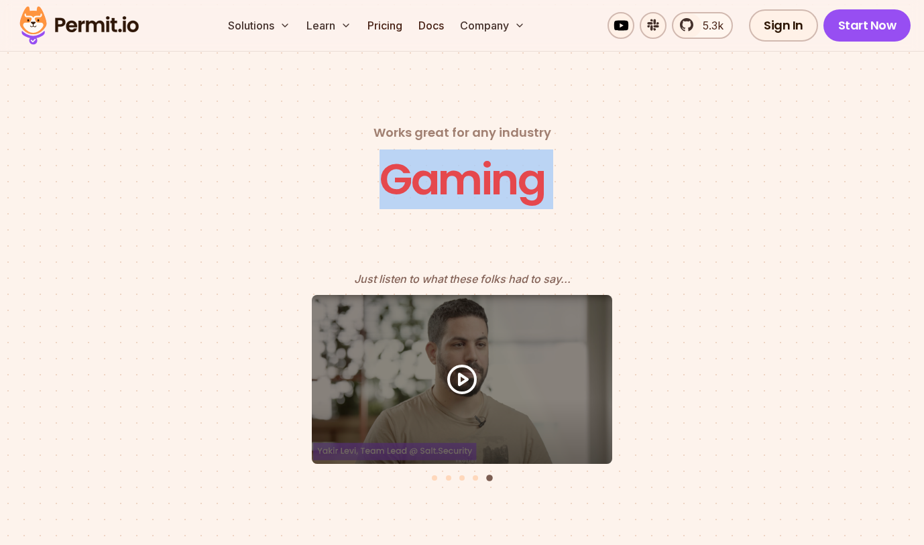
click at [455, 160] on div "Gaming" at bounding box center [462, 180] width 165 height 54
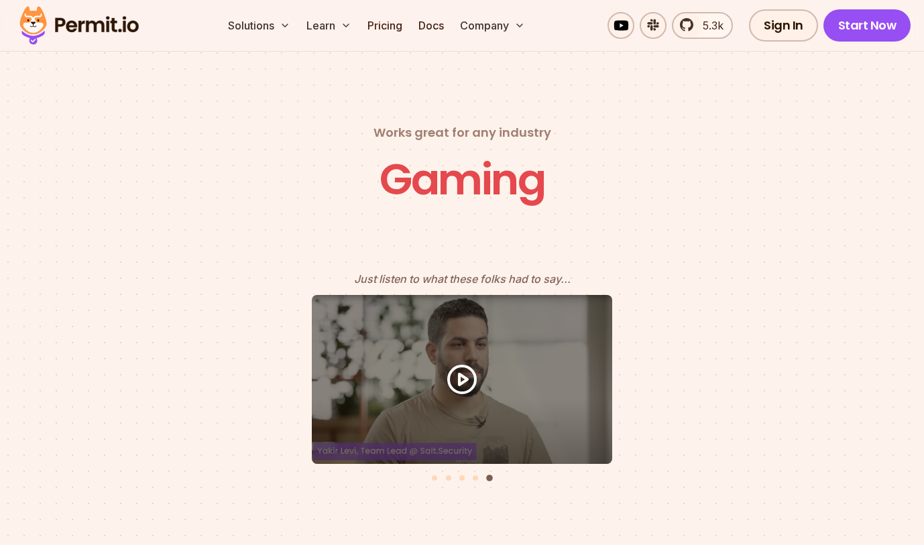
click at [455, 160] on div "Gaming" at bounding box center [462, 180] width 165 height 54
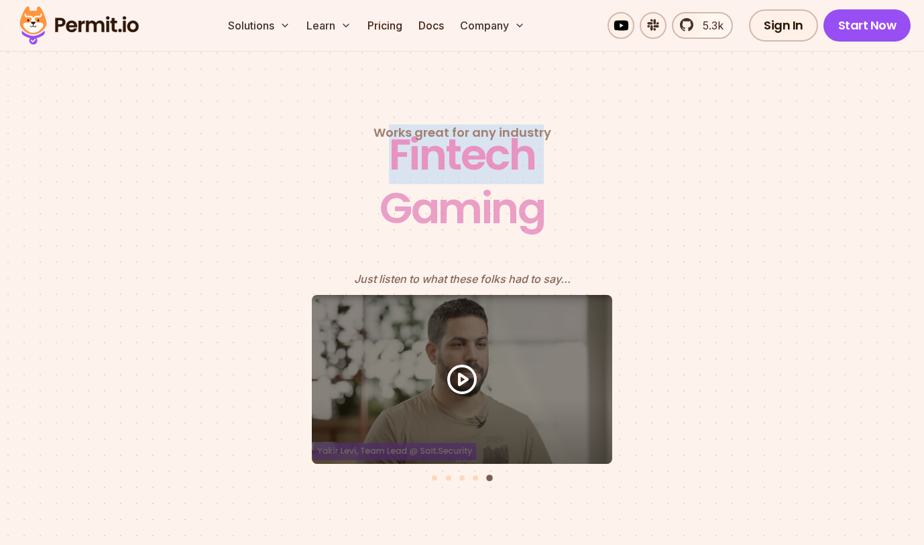
click at [455, 160] on div "Fintech" at bounding box center [462, 155] width 147 height 54
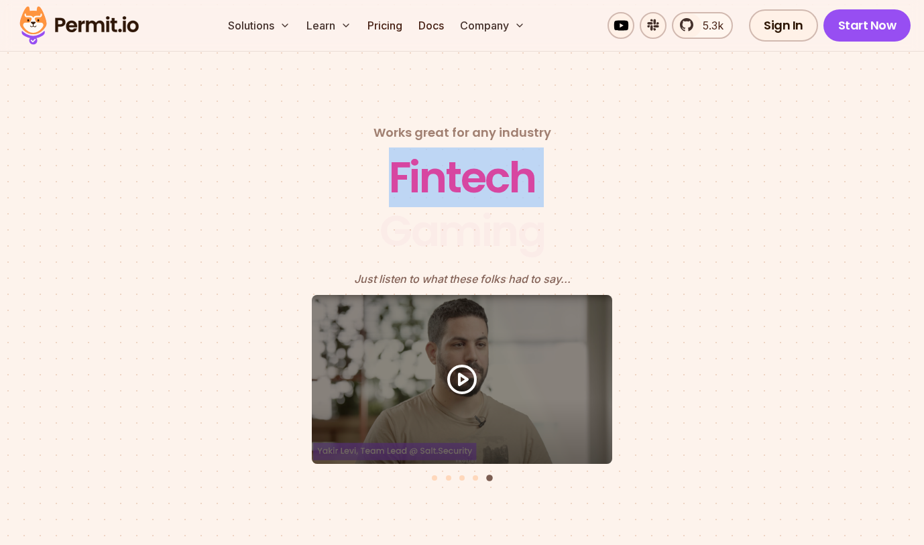
click at [455, 160] on div "Fintech" at bounding box center [462, 178] width 147 height 54
click at [455, 160] on div "Fintech" at bounding box center [462, 180] width 147 height 54
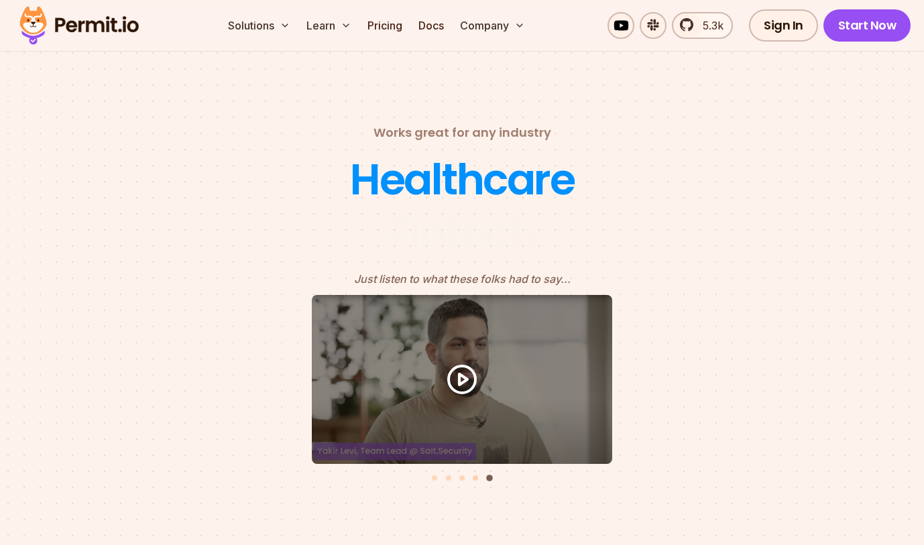
click at [476, 476] on button "Go to slide 4" at bounding box center [475, 478] width 5 height 5
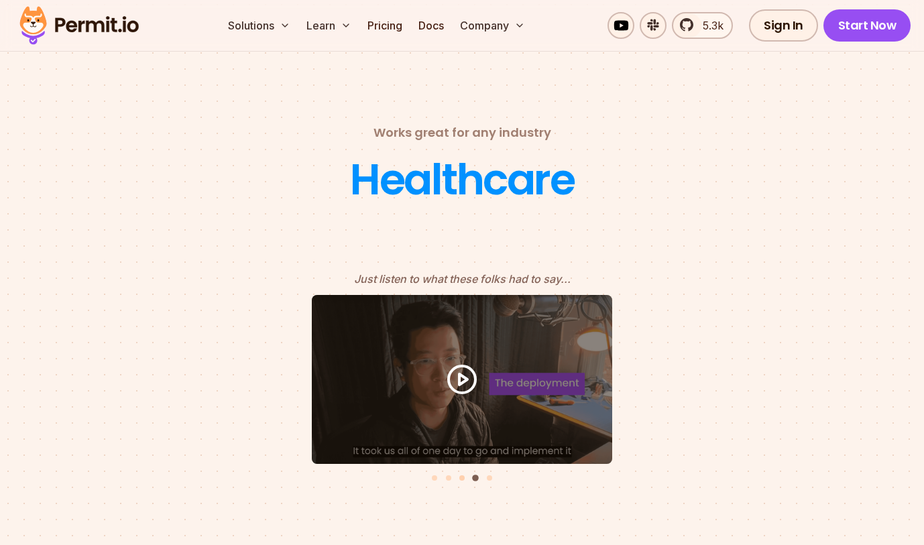
click at [462, 476] on button "Go to slide 3" at bounding box center [461, 478] width 5 height 5
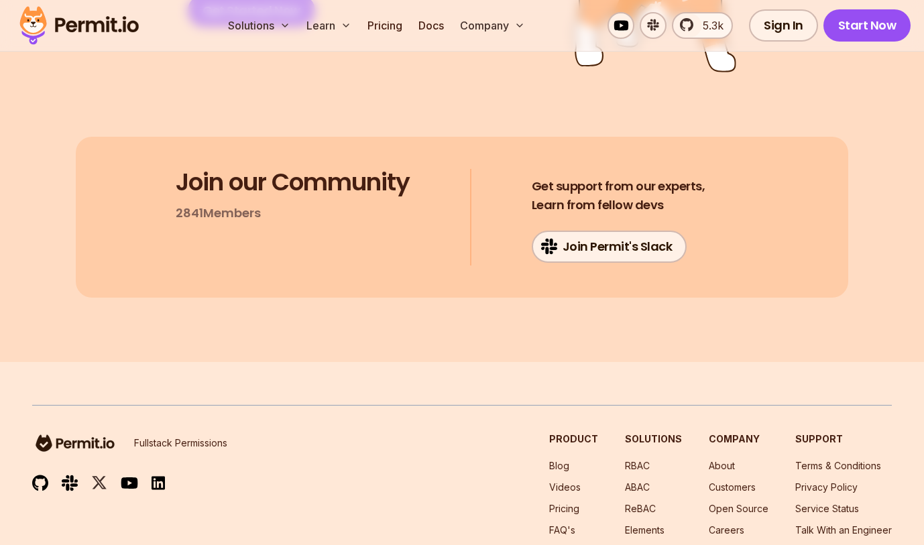
scroll to position [7058, 0]
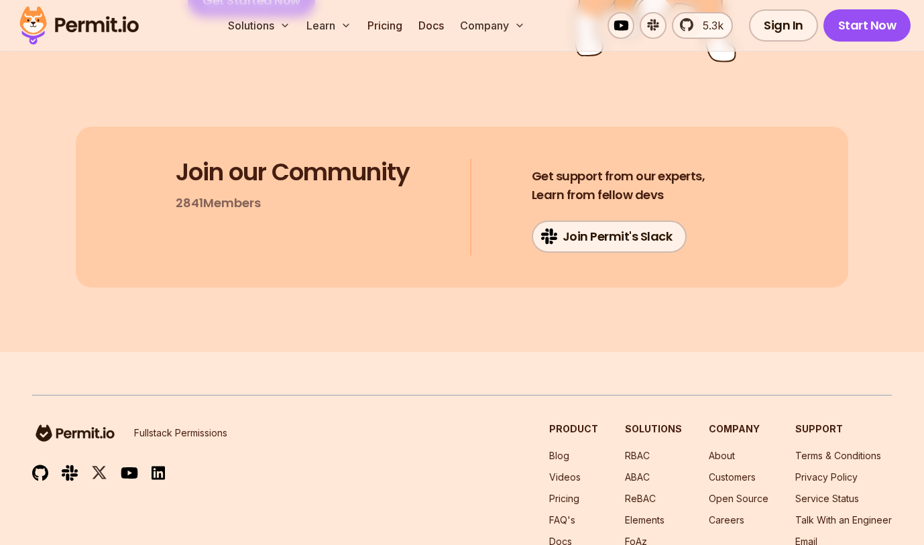
click at [202, 194] on p "2841 Members" at bounding box center [218, 203] width 85 height 19
click at [302, 190] on div "Join our Community 2841 Members" at bounding box center [293, 186] width 234 height 54
click at [627, 223] on link "Join Permit's Slack" at bounding box center [610, 237] width 156 height 32
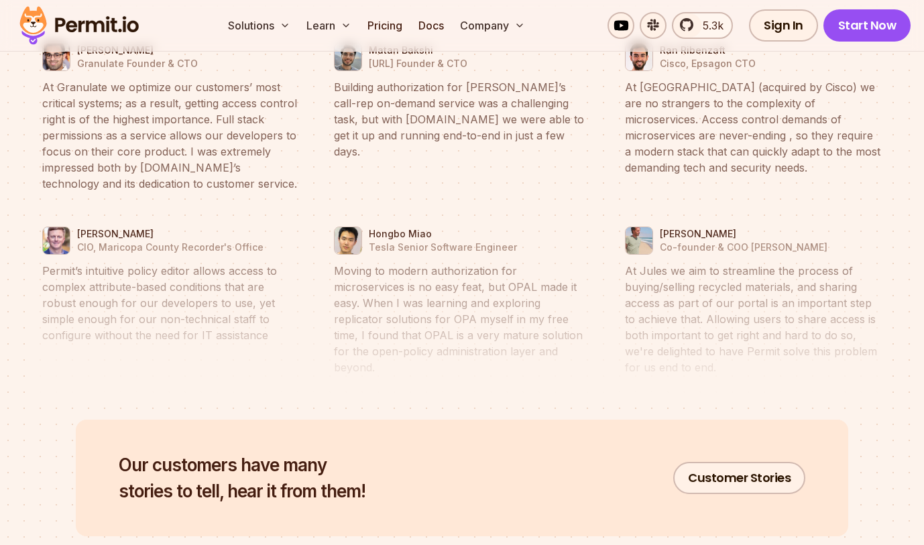
scroll to position [6099, 0]
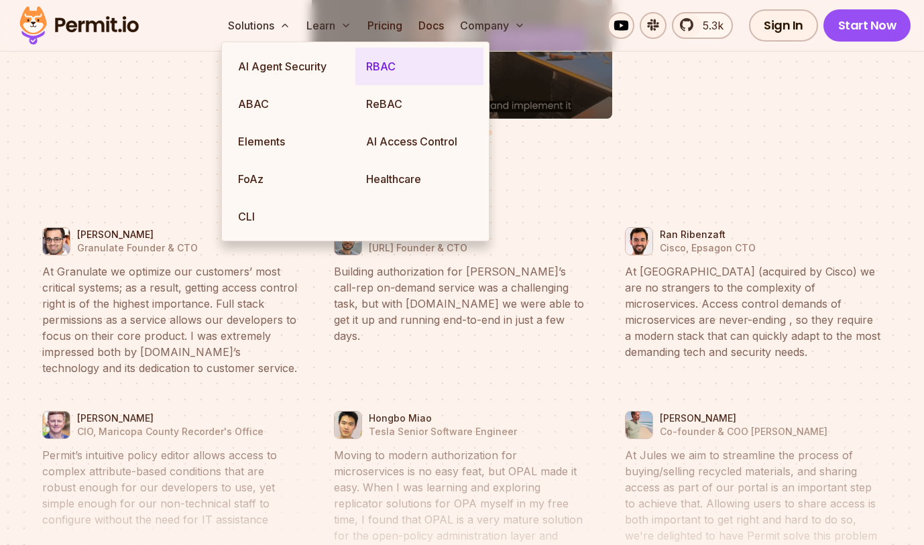
click at [395, 71] on link "RBAC" at bounding box center [420, 67] width 128 height 38
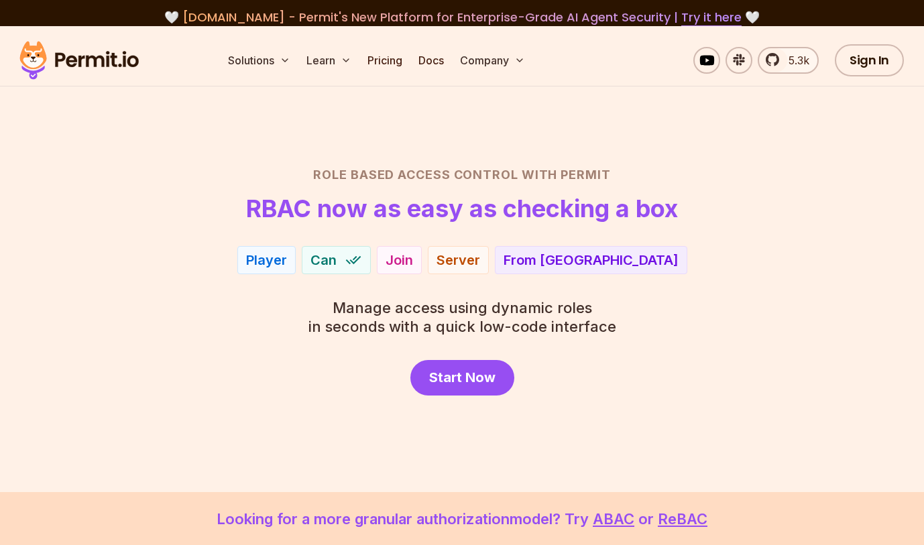
click at [287, 266] on div "Player" at bounding box center [266, 260] width 41 height 19
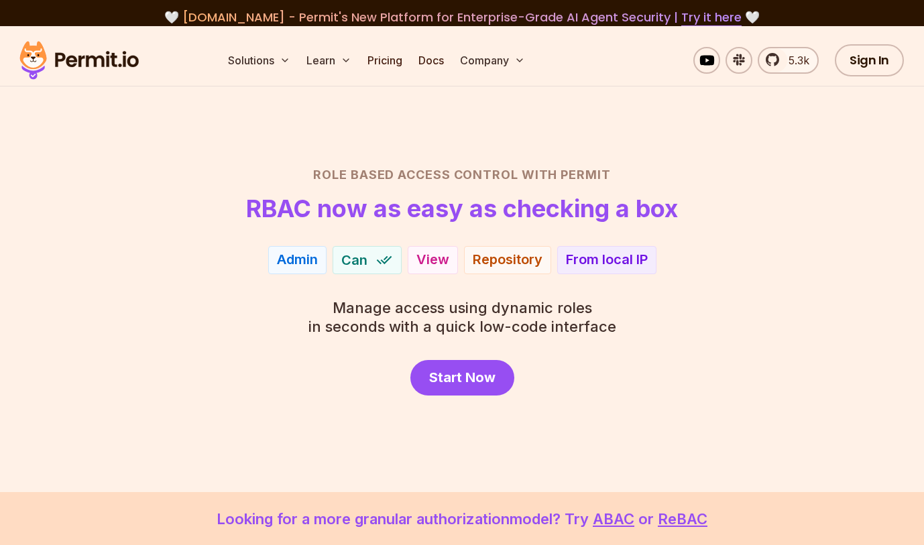
drag, startPoint x: 292, startPoint y: 163, endPoint x: 616, endPoint y: 151, distance: 324.9
click at [616, 151] on section "Role Based Access Control with Permit RBAC now as easy as checking a box Player…" at bounding box center [462, 259] width 924 height 466
click at [617, 153] on section "Role Based Access Control with Permit RBAC now as easy as checking a box Player…" at bounding box center [462, 259] width 924 height 466
click at [354, 179] on h2 "Role Based Access Control with Permit" at bounding box center [462, 175] width 860 height 19
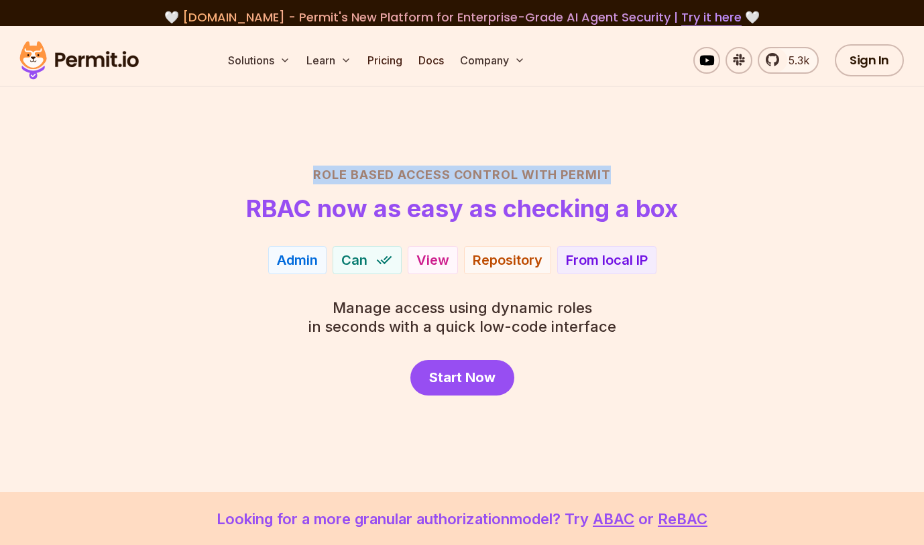
click at [354, 179] on h2 "Role Based Access Control with Permit" at bounding box center [462, 175] width 860 height 19
click at [400, 188] on header "Role Based Access Control with Permit RBAC now as easy as checking a box" at bounding box center [462, 194] width 860 height 56
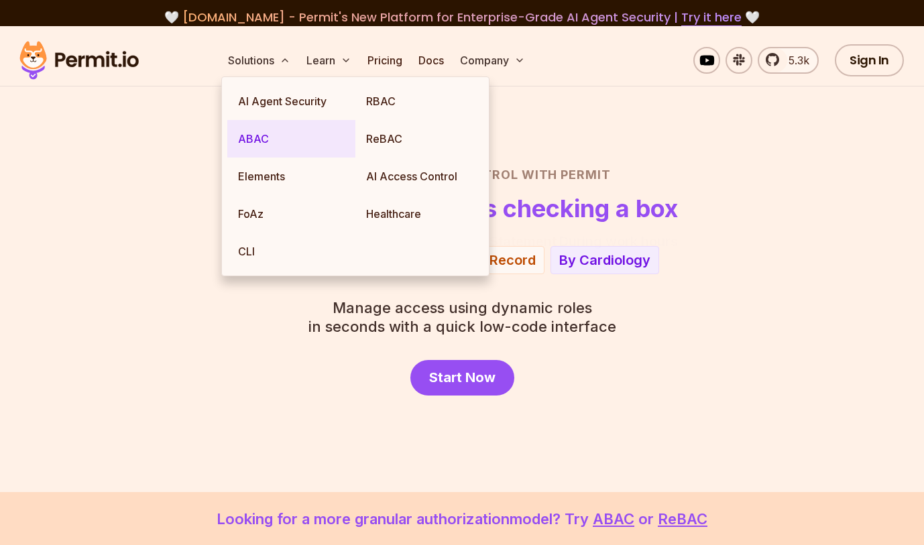
click at [274, 141] on link "ABAC" at bounding box center [291, 139] width 128 height 38
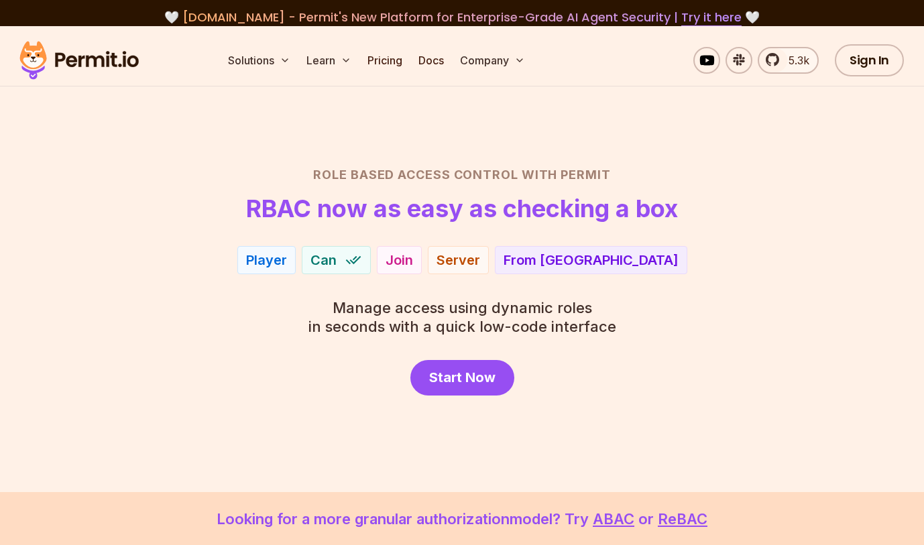
click at [326, 169] on h2 "Role Based Access Control with Permit" at bounding box center [462, 175] width 860 height 19
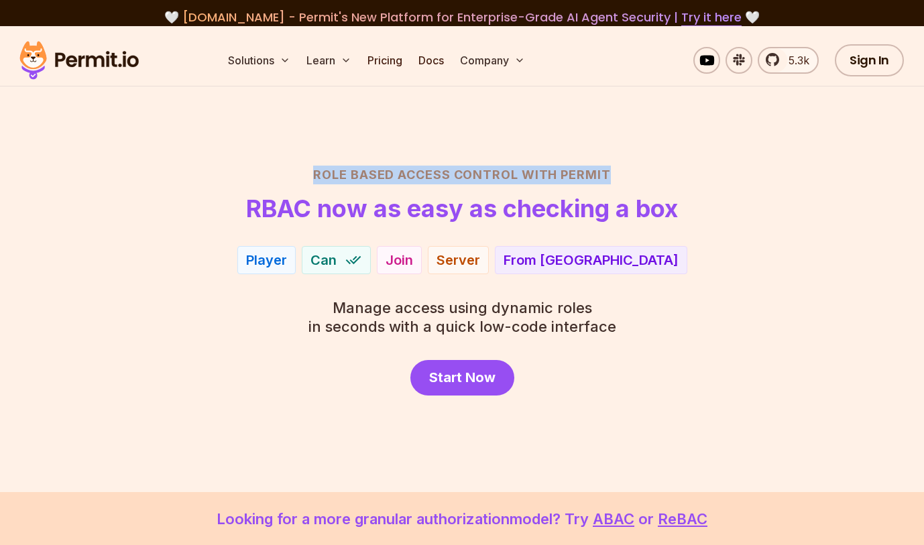
click at [326, 169] on h2 "Role Based Access Control with Permit" at bounding box center [462, 175] width 860 height 19
click at [334, 184] on h2 "Role Based Access Control with Permit" at bounding box center [462, 175] width 860 height 19
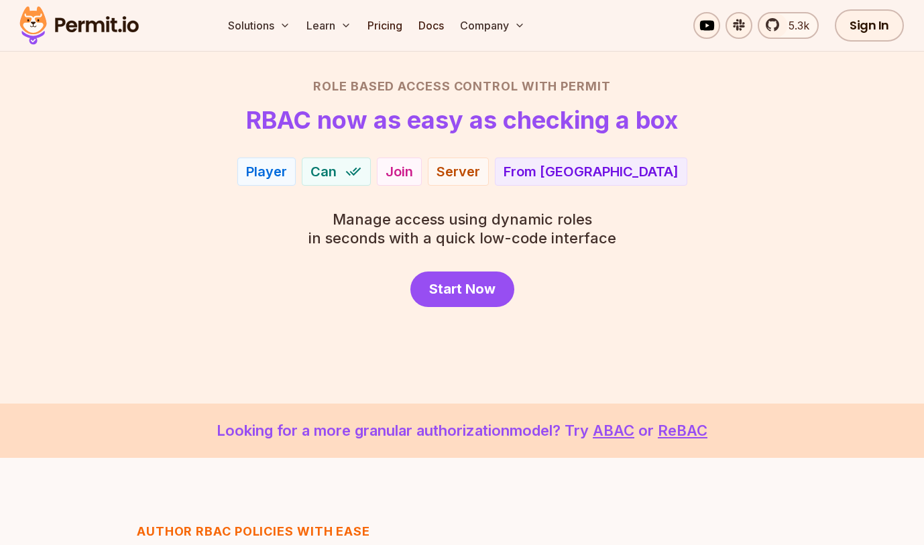
scroll to position [96, 0]
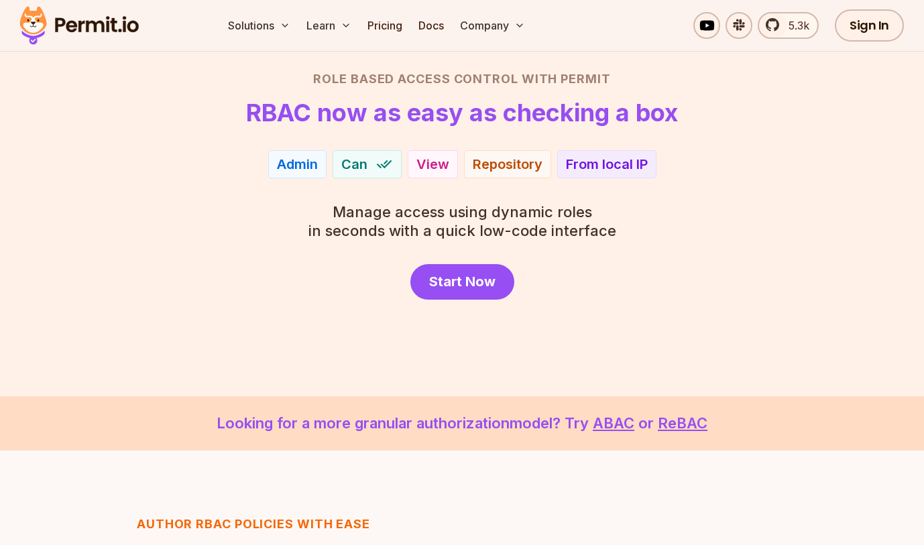
click at [366, 171] on span "Can" at bounding box center [354, 164] width 26 height 19
click at [366, 207] on span "Manage access using dynamic roles" at bounding box center [463, 212] width 308 height 19
click at [501, 172] on div "Repository" at bounding box center [508, 164] width 70 height 19
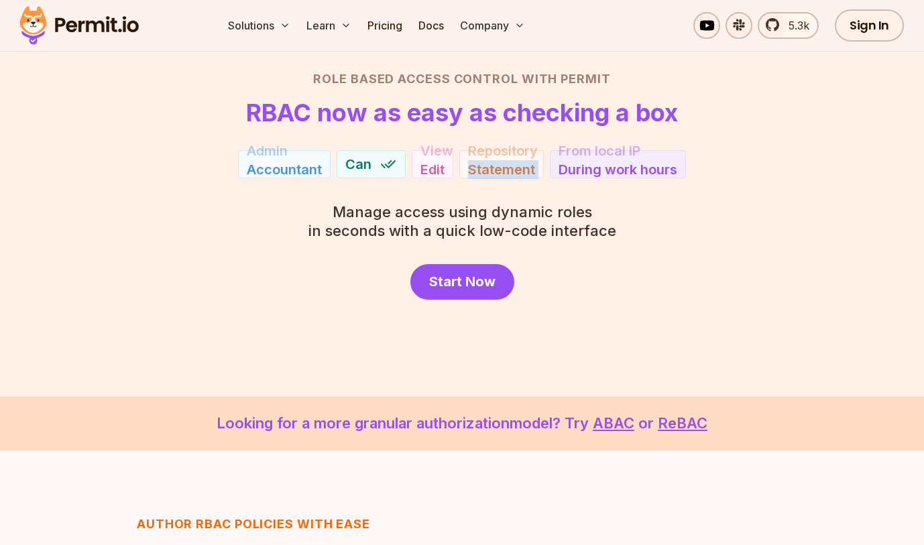
click at [501, 172] on div "Statement" at bounding box center [501, 169] width 67 height 19
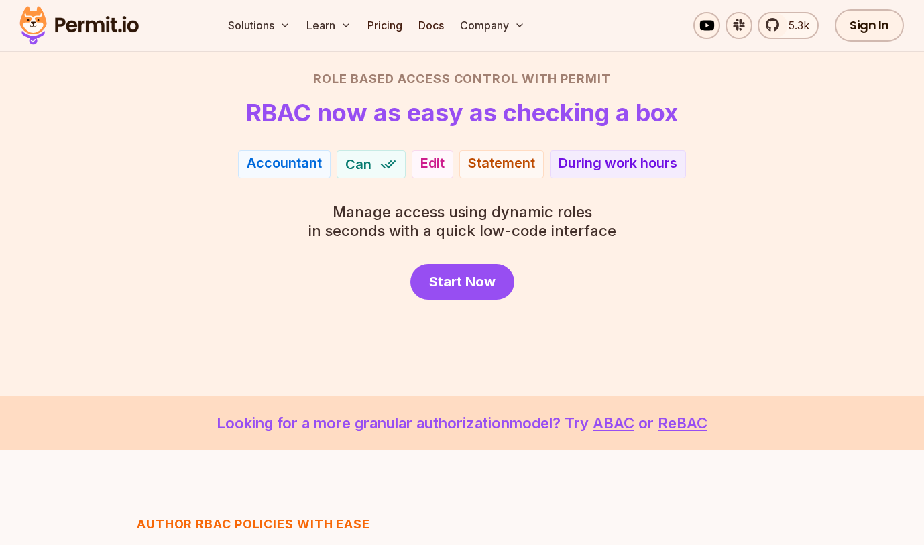
click at [433, 215] on span "Manage access using dynamic roles" at bounding box center [463, 212] width 308 height 19
click at [360, 215] on span "Manage access using dynamic roles" at bounding box center [463, 212] width 308 height 19
click at [337, 201] on div "Role Based Access Control with Permit RBAC now as easy as checking a box Accoun…" at bounding box center [462, 185] width 860 height 230
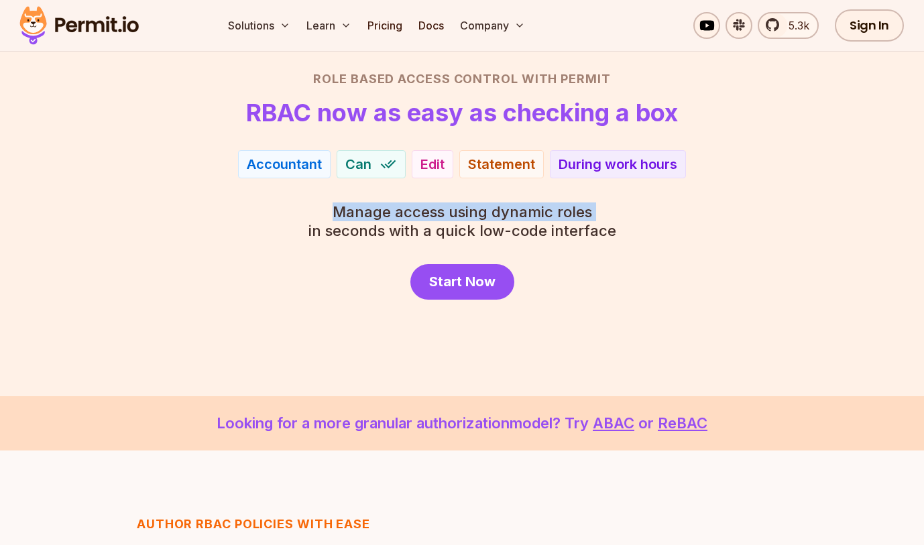
drag, startPoint x: 337, startPoint y: 201, endPoint x: 602, endPoint y: 205, distance: 265.0
click at [602, 205] on div "Role Based Access Control with Permit RBAC now as easy as checking a box Accoun…" at bounding box center [462, 185] width 860 height 230
click at [602, 205] on span "Manage access using dynamic roles" at bounding box center [463, 212] width 308 height 19
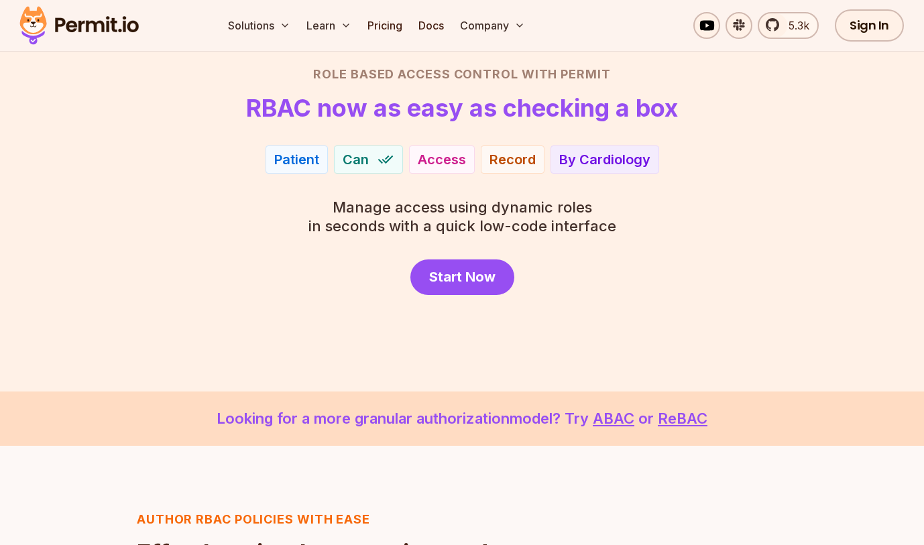
scroll to position [105, 0]
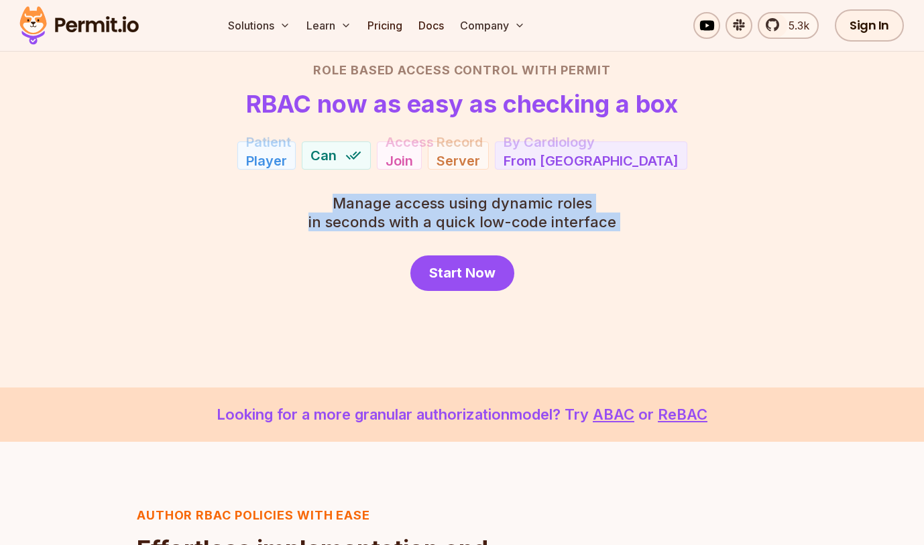
drag, startPoint x: 327, startPoint y: 201, endPoint x: 641, endPoint y: 262, distance: 320.5
click at [641, 262] on div "Role Based Access Control with Permit RBAC now as easy as checking a box Patien…" at bounding box center [462, 176] width 860 height 230
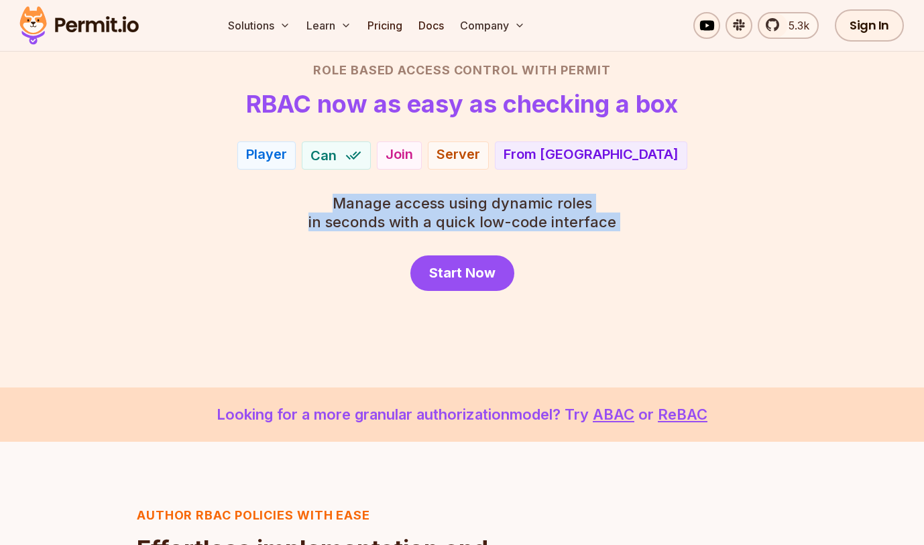
click at [641, 262] on div "Start Now" at bounding box center [462, 274] width 860 height 36
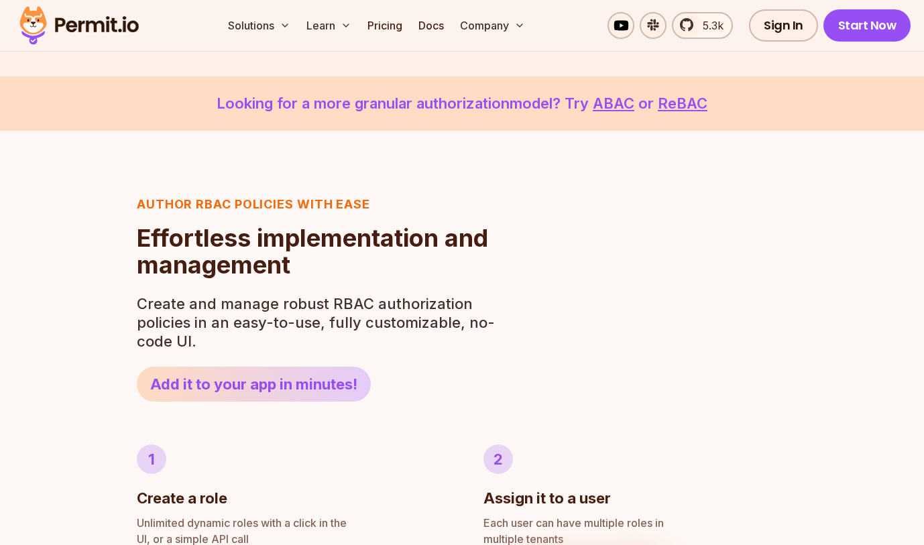
scroll to position [419, 0]
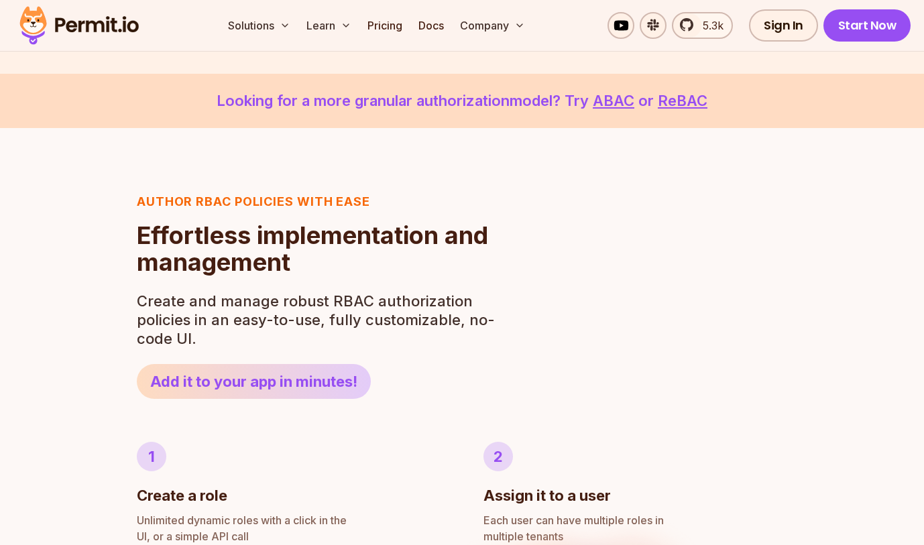
click at [495, 97] on p "Looking for a more granular authorization model? Try ABAC or ReBAC" at bounding box center [462, 101] width 860 height 22
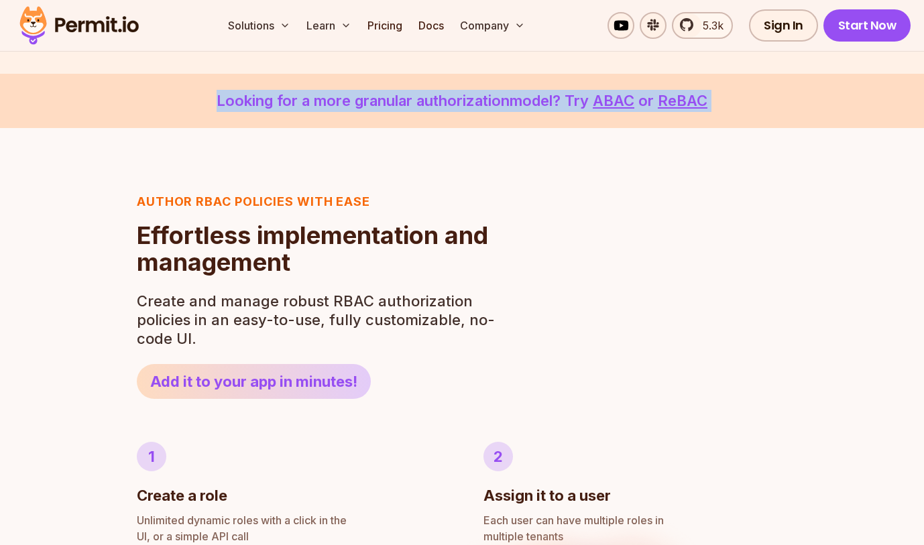
click at [495, 97] on p "Looking for a more granular authorization model? Try ABAC or ReBAC" at bounding box center [462, 101] width 860 height 22
click at [521, 97] on p "Looking for a more granular authorization model? Try ABAC or ReBAC" at bounding box center [462, 101] width 860 height 22
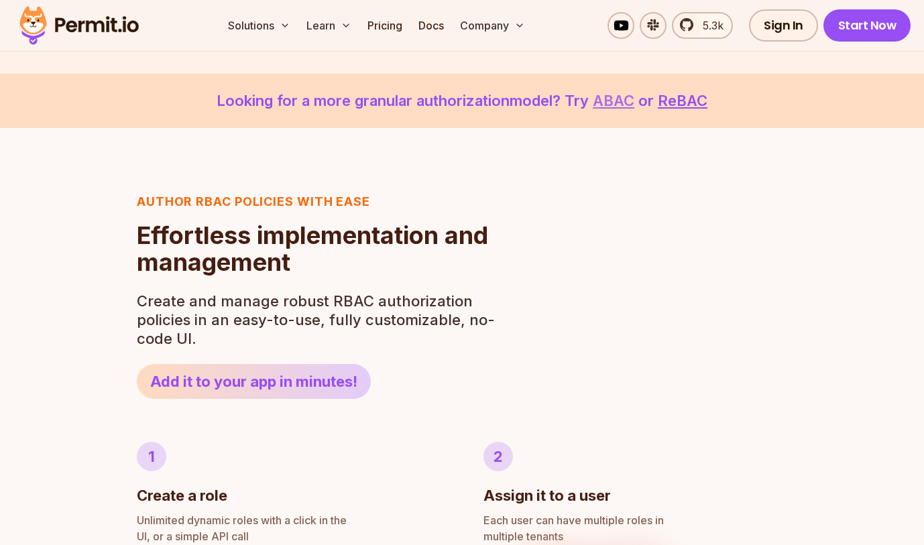
click at [618, 97] on link "ABAC" at bounding box center [614, 100] width 42 height 17
click at [692, 100] on link "ReBAC" at bounding box center [683, 100] width 50 height 17
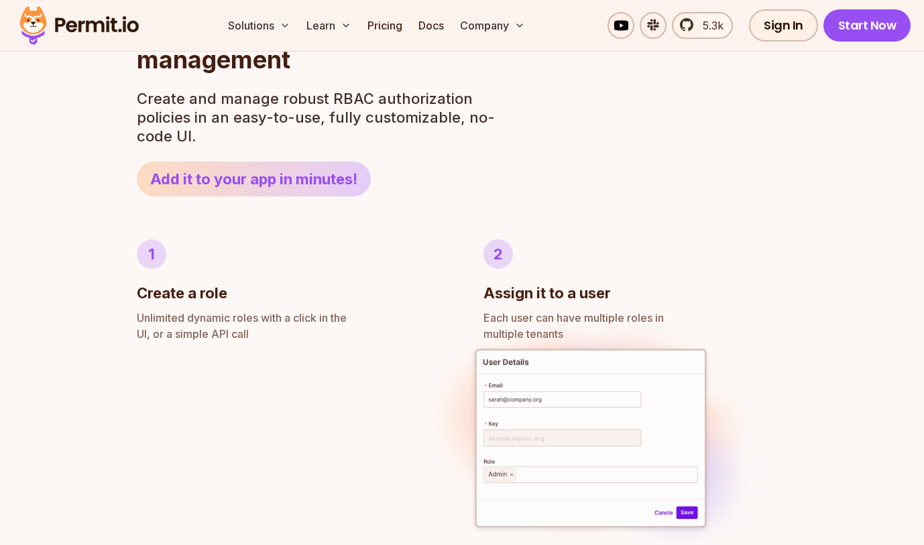
scroll to position [623, 0]
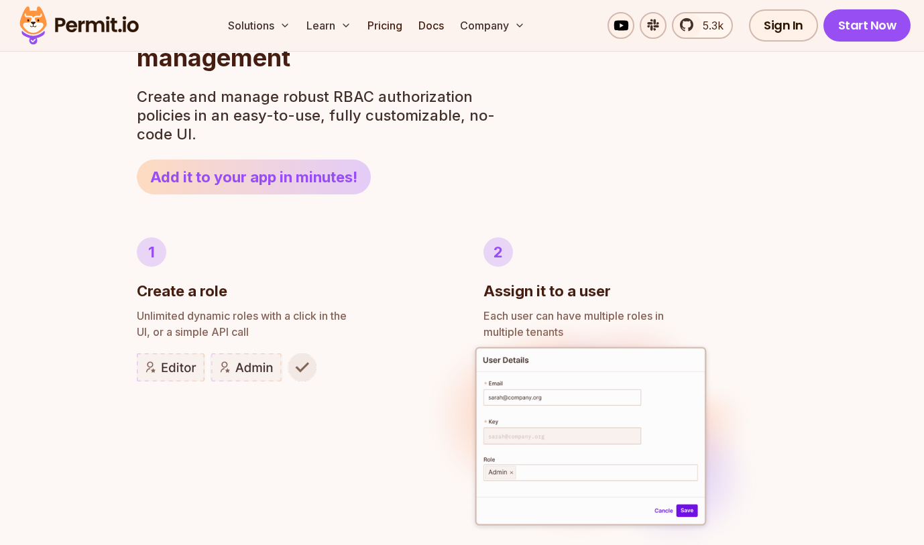
click at [254, 376] on img at bounding box center [227, 368] width 180 height 28
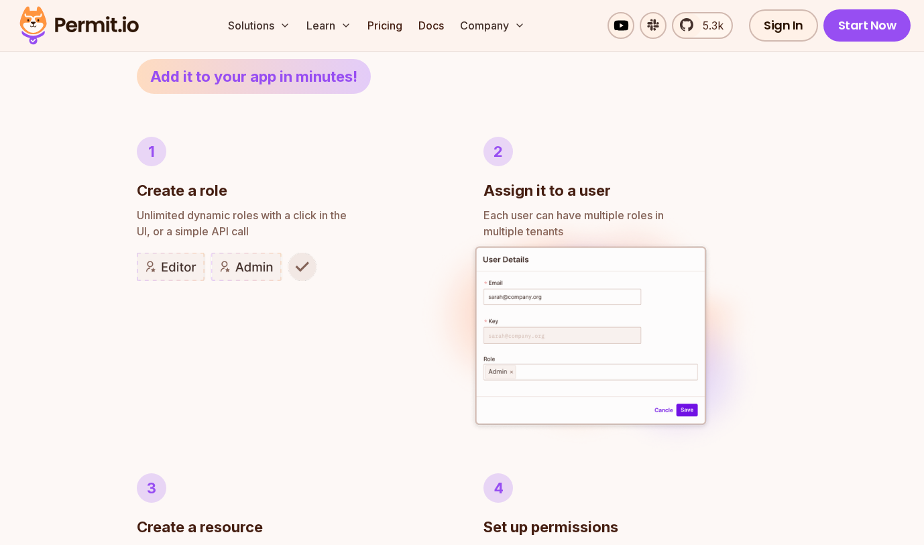
scroll to position [727, 0]
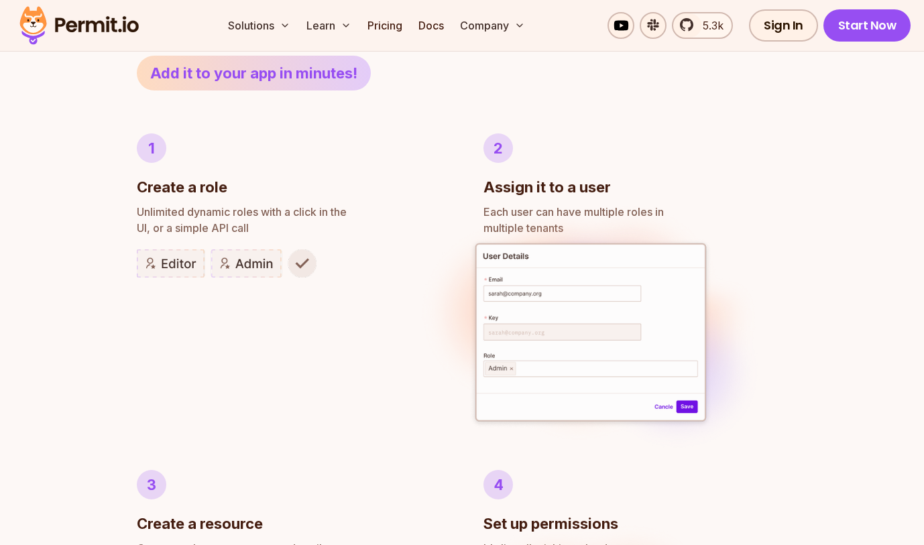
click at [498, 360] on img at bounding box center [591, 334] width 357 height 275
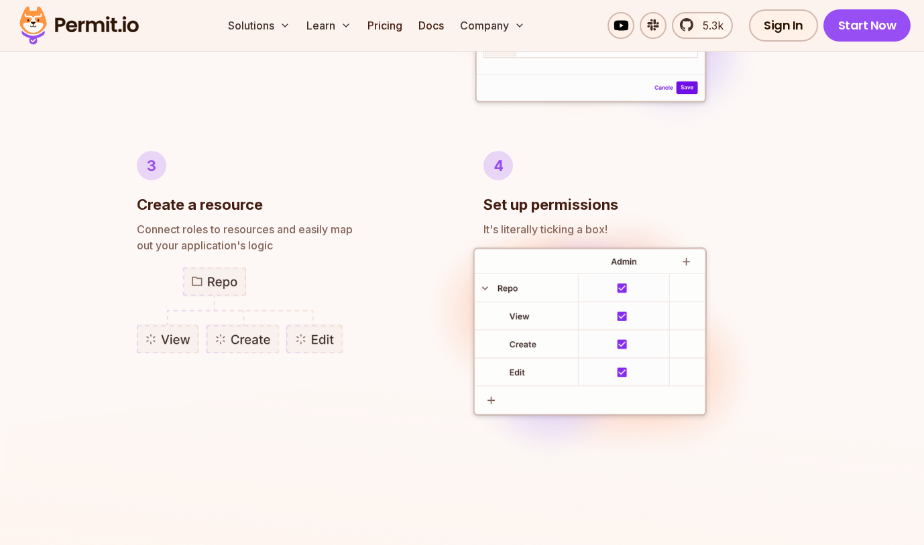
scroll to position [1049, 0]
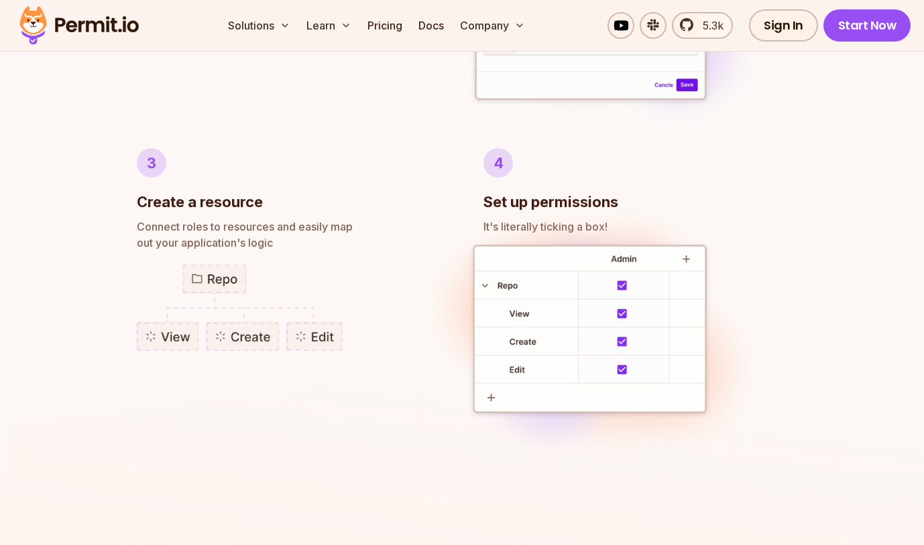
click at [528, 297] on img at bounding box center [591, 333] width 357 height 278
click at [445, 402] on img at bounding box center [591, 333] width 357 height 278
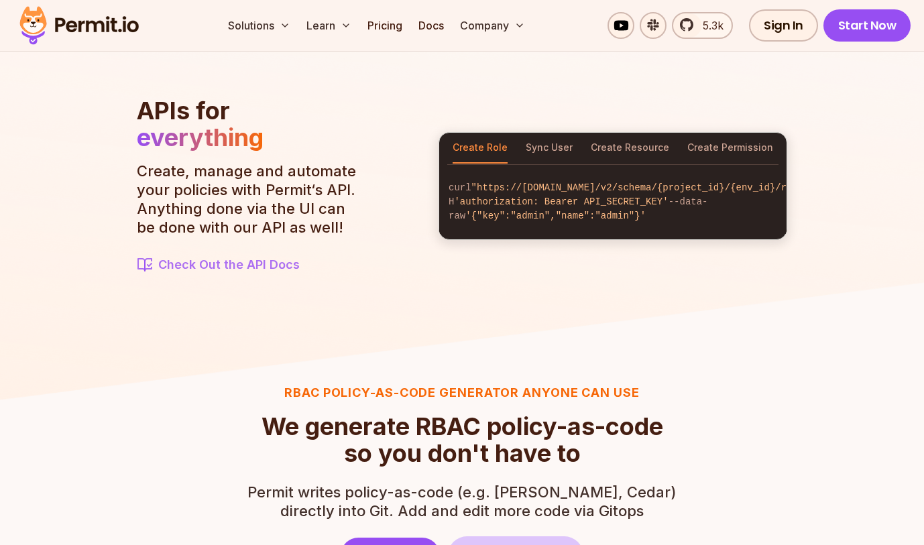
scroll to position [1503, 0]
click at [548, 133] on div "Create Role Sync User Create Resource Create Permission curl "https://api.permi…" at bounding box center [613, 187] width 349 height 108
click at [548, 136] on button "Sync User" at bounding box center [549, 148] width 47 height 31
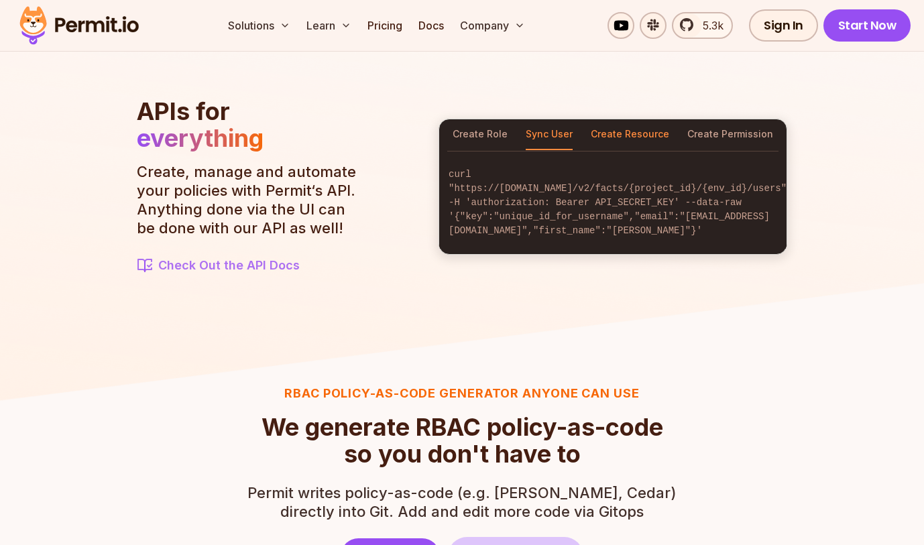
click at [625, 136] on button "Create Resource" at bounding box center [630, 134] width 78 height 31
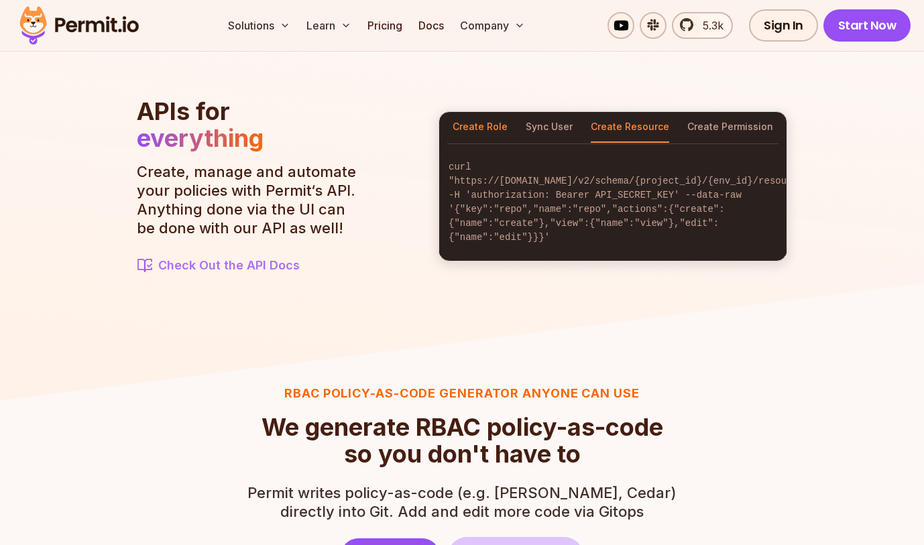
click at [477, 136] on button "Create Role" at bounding box center [480, 127] width 55 height 31
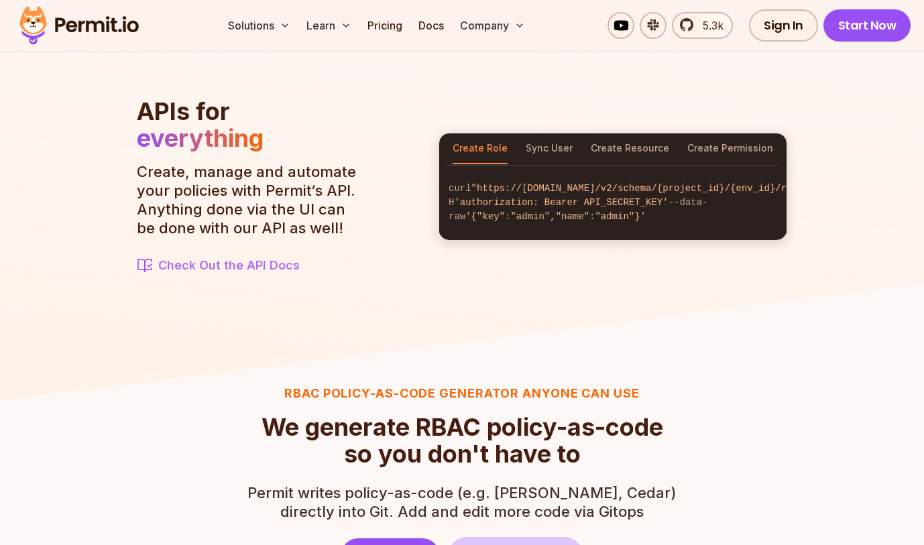
click at [749, 117] on section "APIs for everything Create, manage and automate your policies with Permit‘s API…" at bounding box center [462, 186] width 651 height 177
click at [714, 153] on button "Create Permission" at bounding box center [731, 148] width 86 height 31
drag, startPoint x: 733, startPoint y: 132, endPoint x: 401, endPoint y: 257, distance: 354.1
click at [402, 253] on section "APIs for everything Create, manage and automate your policies with Permit‘s API…" at bounding box center [462, 186] width 651 height 177
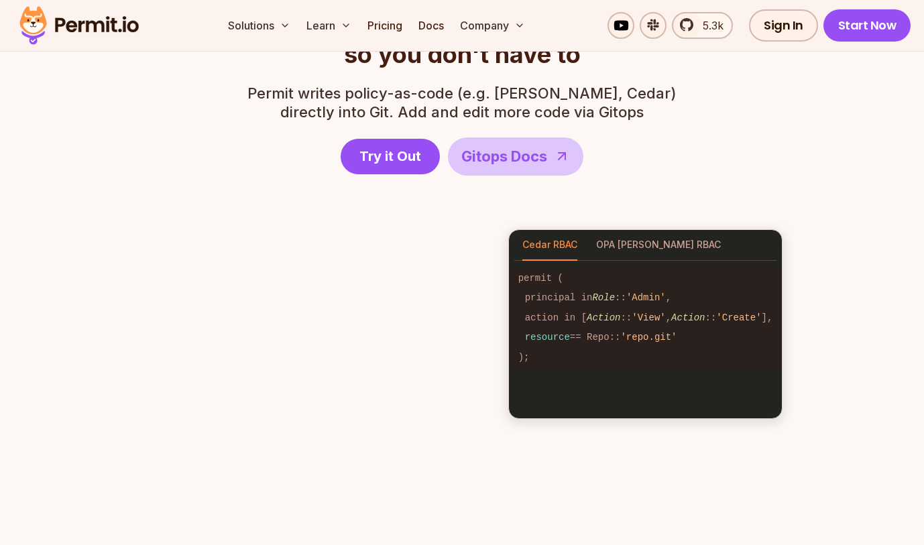
scroll to position [1919, 0]
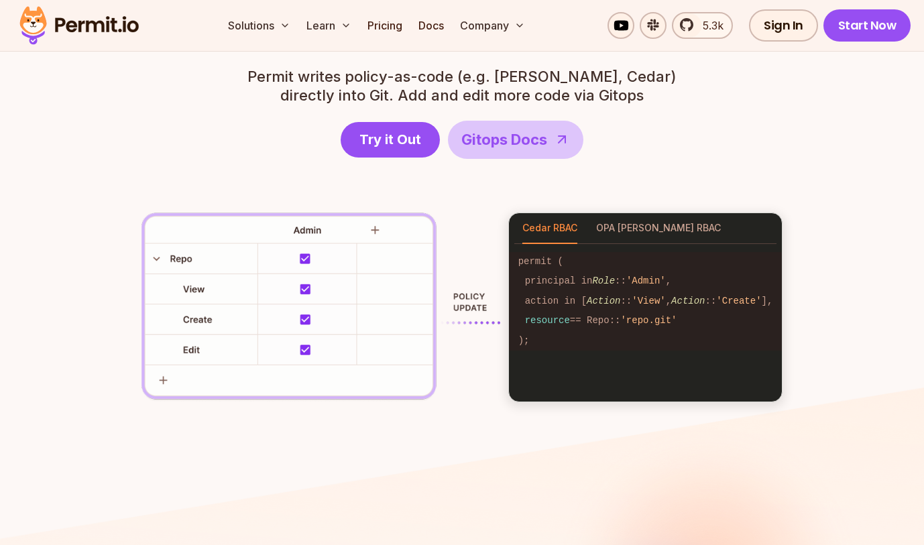
click at [516, 331] on code ");" at bounding box center [646, 340] width 274 height 19
click at [529, 299] on code "action in [ Action :: 'View' , Action :: 'Create' ]," at bounding box center [646, 301] width 274 height 19
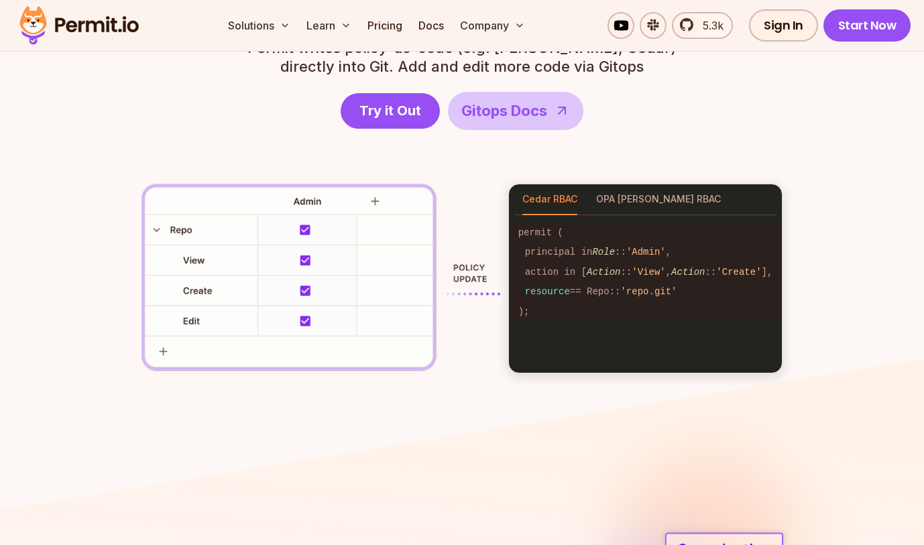
click at [651, 150] on div "RBAC Policy-as-code generator anyone can use We generate RBAC policy-as-code so…" at bounding box center [462, 156] width 773 height 435
click at [634, 174] on div "RBAC Policy-as-code generator anyone can use We generate RBAC policy-as-code so…" at bounding box center [462, 156] width 773 height 435
click at [625, 189] on button "OPA Rego RBAC" at bounding box center [658, 199] width 125 height 31
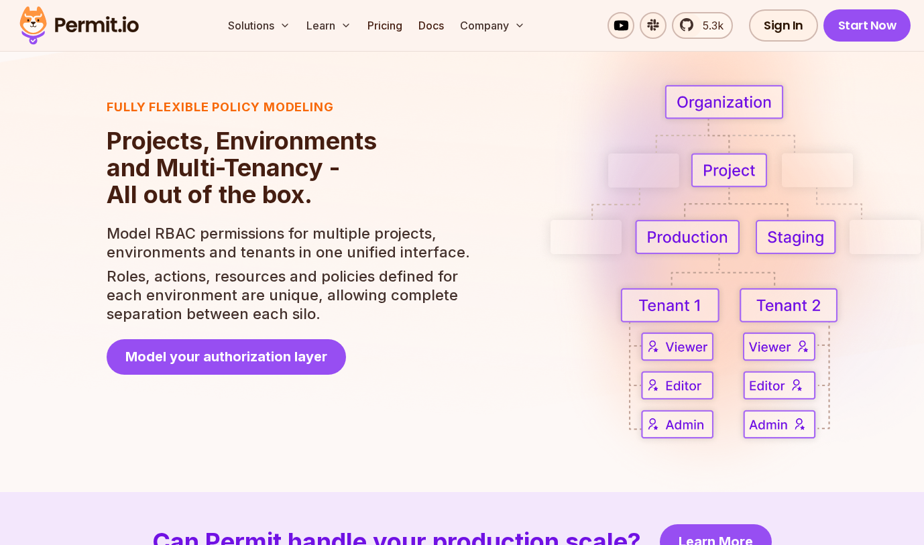
scroll to position [2471, 0]
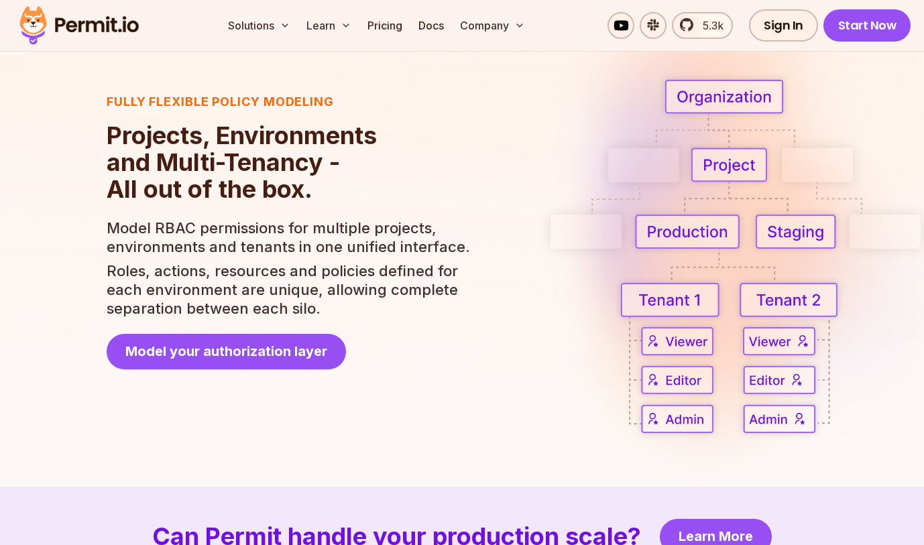
click at [675, 240] on img at bounding box center [761, 216] width 451 height 575
click at [662, 307] on img at bounding box center [761, 216] width 451 height 575
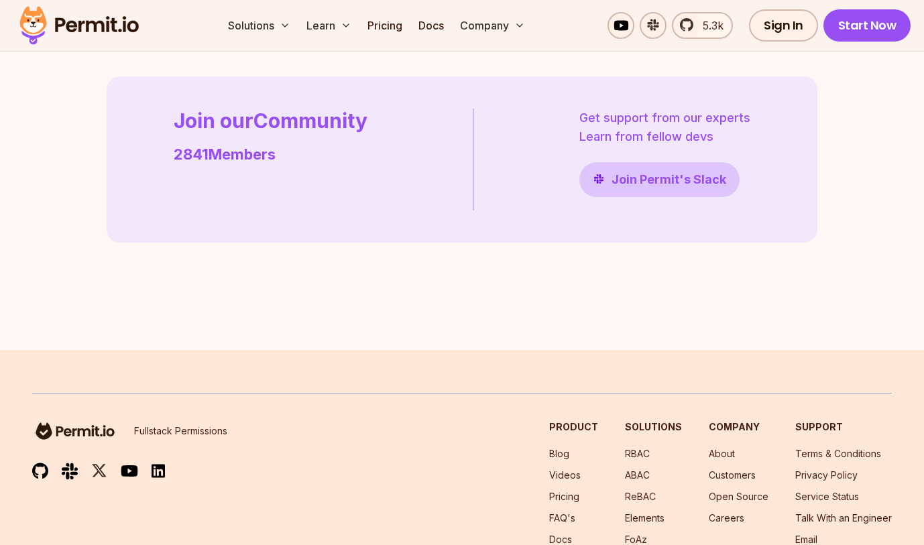
scroll to position [3989, 0]
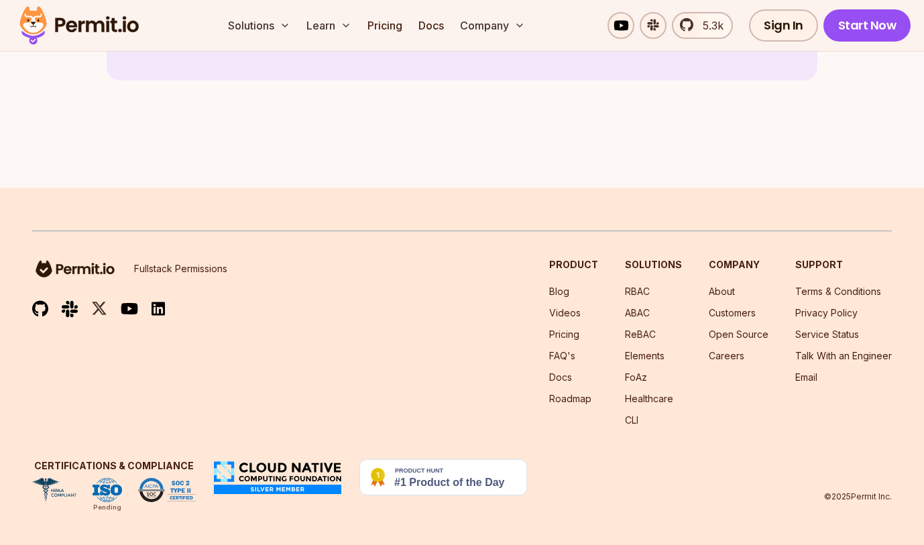
click at [46, 495] on img at bounding box center [54, 490] width 44 height 24
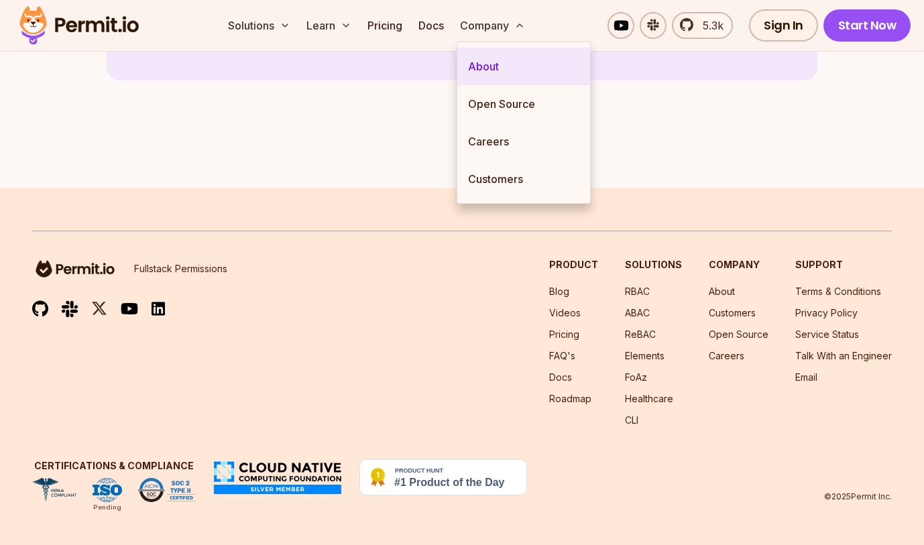
click at [495, 59] on link "About" at bounding box center [523, 67] width 133 height 38
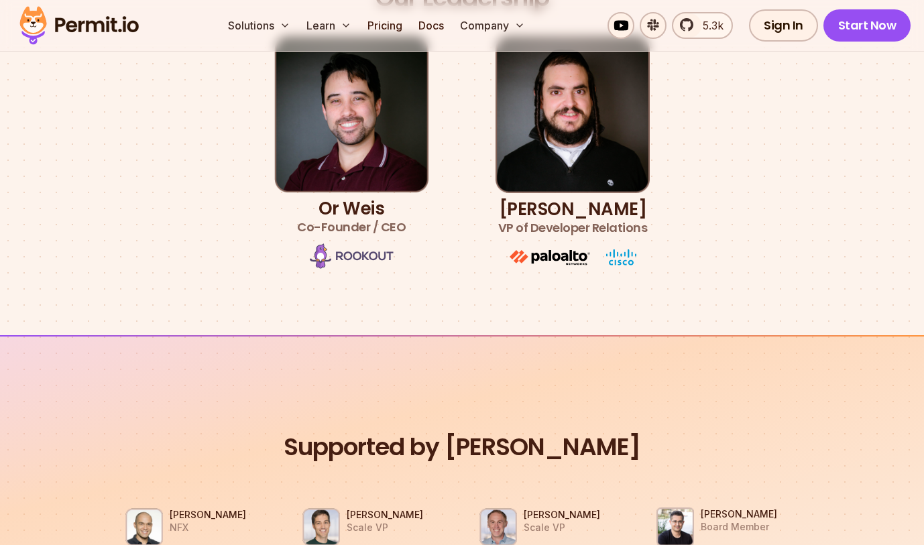
scroll to position [834, 0]
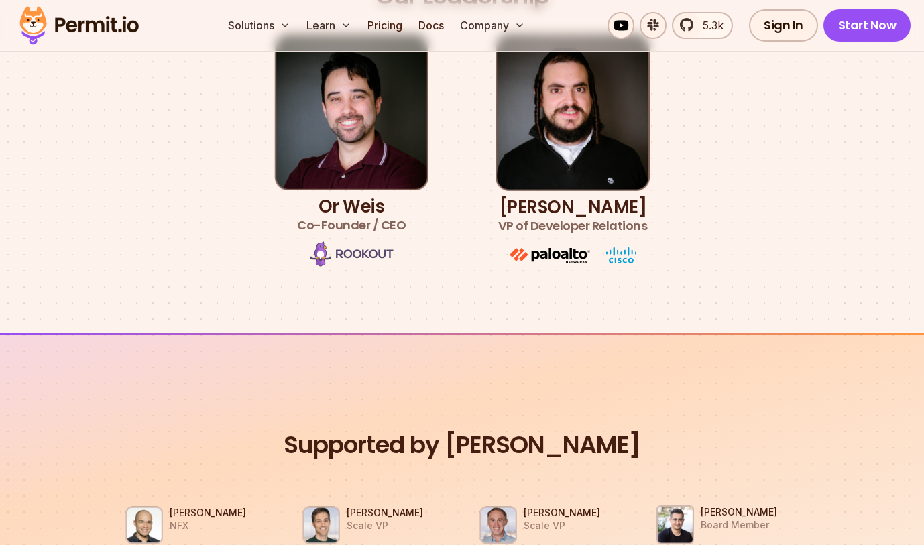
click at [363, 258] on img at bounding box center [352, 253] width 84 height 25
drag, startPoint x: 633, startPoint y: 264, endPoint x: 520, endPoint y: 266, distance: 112.7
click at [632, 264] on div at bounding box center [573, 255] width 127 height 27
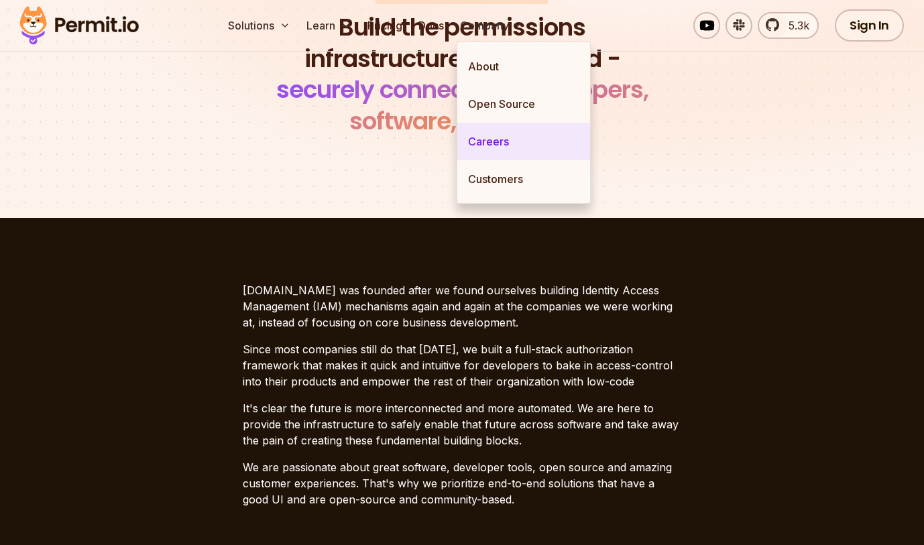
scroll to position [0, 0]
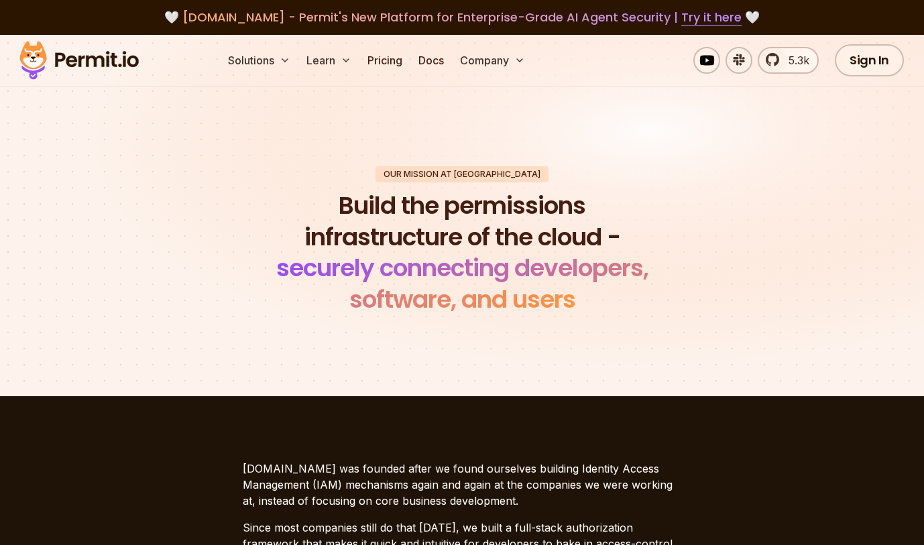
click at [71, 73] on img at bounding box center [78, 61] width 131 height 46
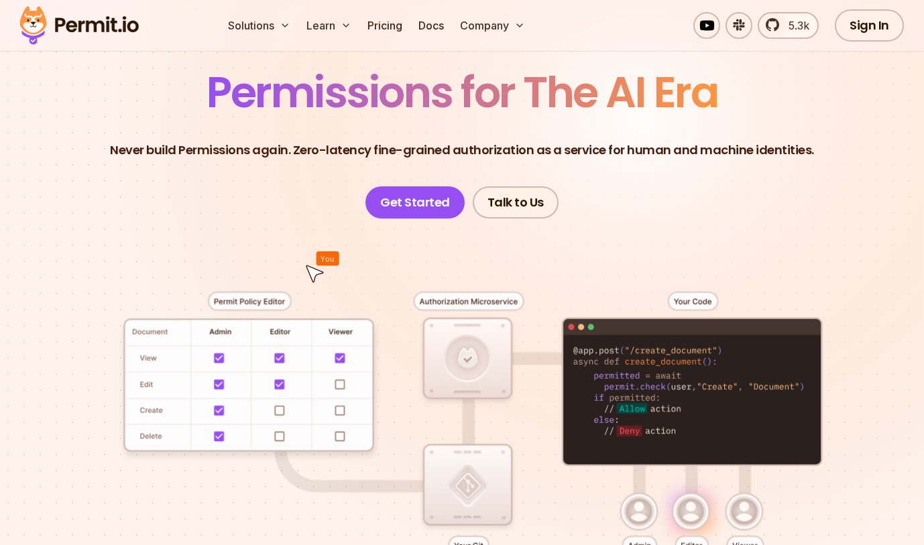
scroll to position [143, 0]
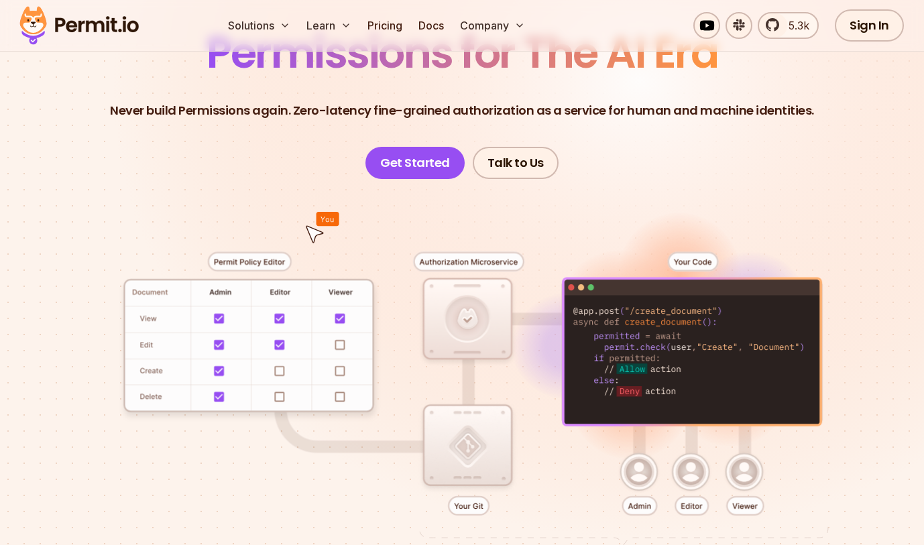
click at [441, 333] on div at bounding box center [462, 403] width 860 height 449
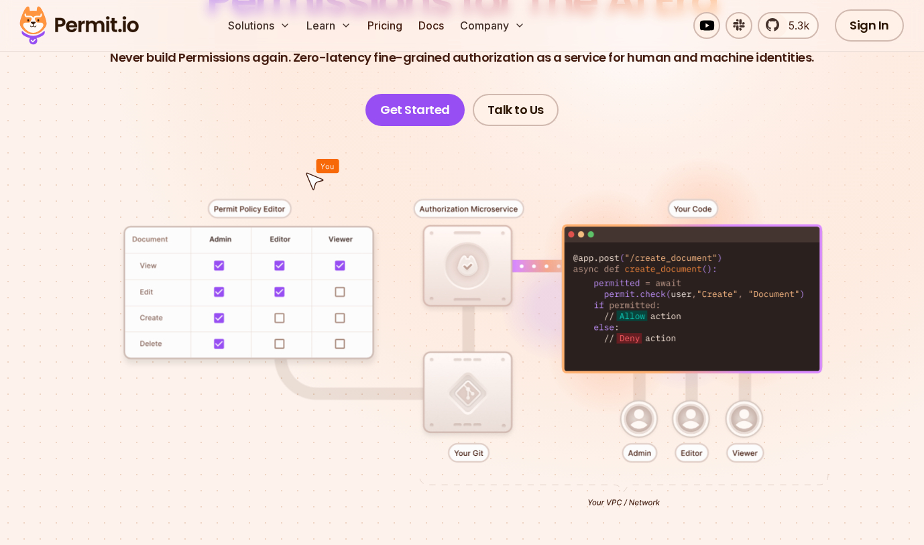
scroll to position [195, 0]
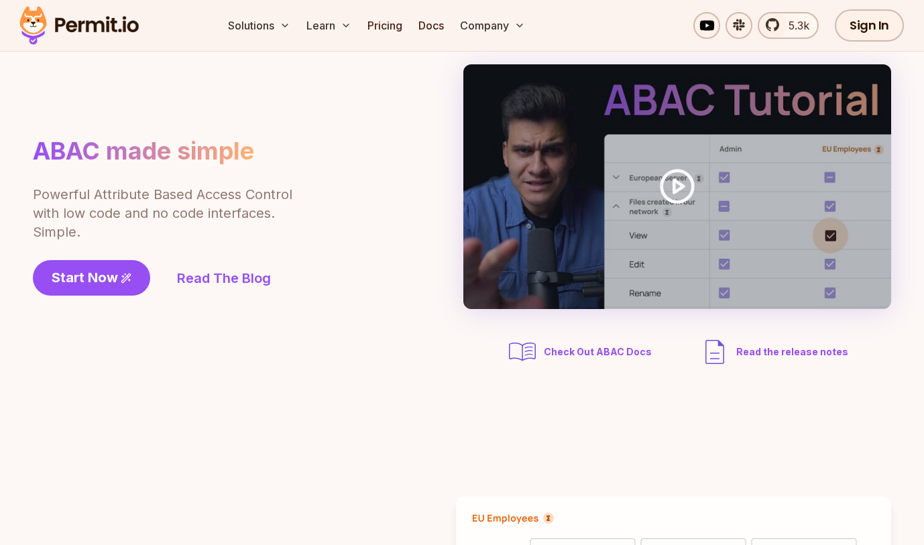
scroll to position [95, 0]
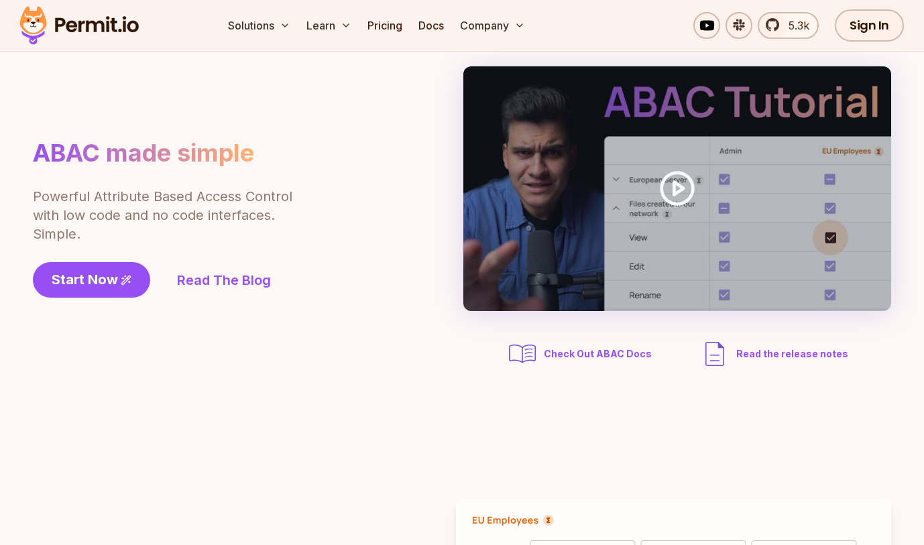
click at [48, 200] on p "Powerful Attribute Based Access Control with low code and no code interfaces. S…" at bounding box center [164, 215] width 262 height 56
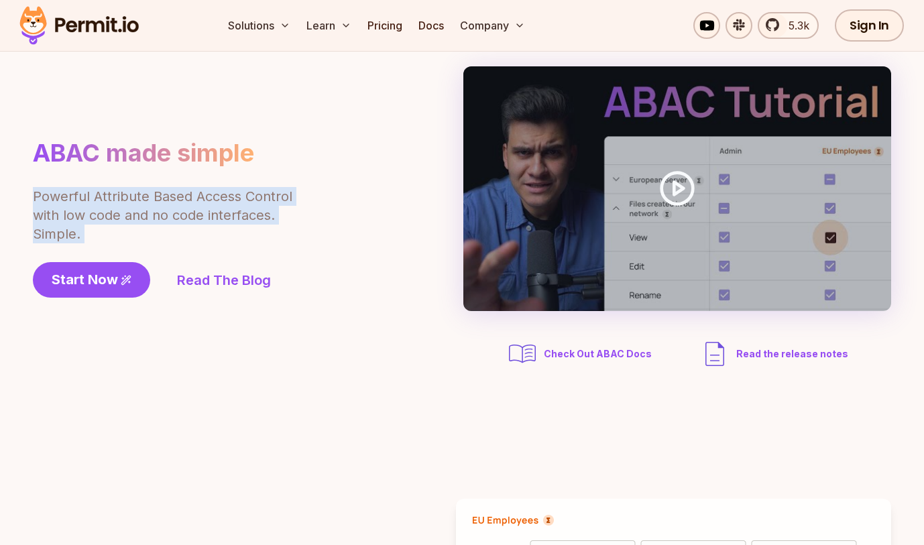
drag, startPoint x: 48, startPoint y: 200, endPoint x: 96, endPoint y: 227, distance: 54.7
click at [96, 227] on p "Powerful Attribute Based Access Control with low code and no code interfaces. S…" at bounding box center [164, 215] width 262 height 56
click at [97, 227] on p "Powerful Attribute Based Access Control with low code and no code interfaces. S…" at bounding box center [164, 215] width 262 height 56
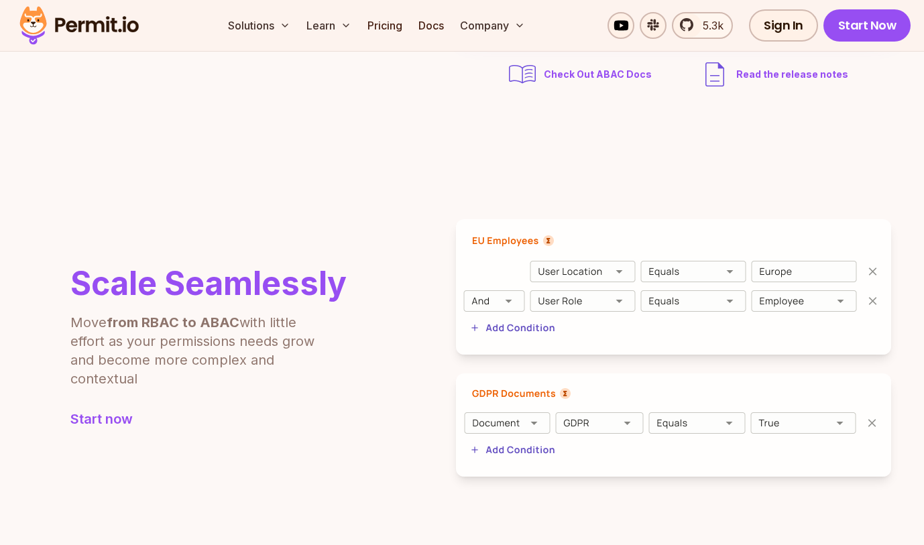
scroll to position [379, 0]
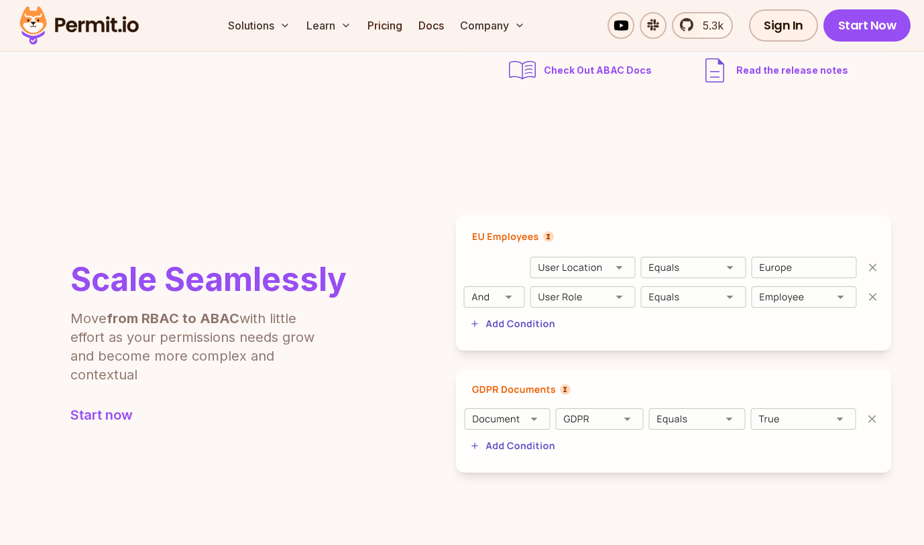
click at [578, 262] on img at bounding box center [673, 283] width 435 height 136
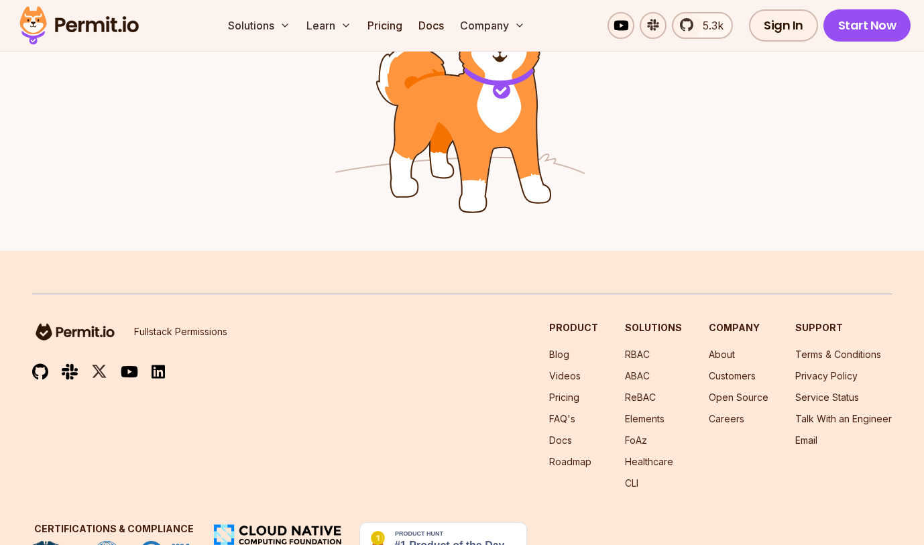
scroll to position [2264, 0]
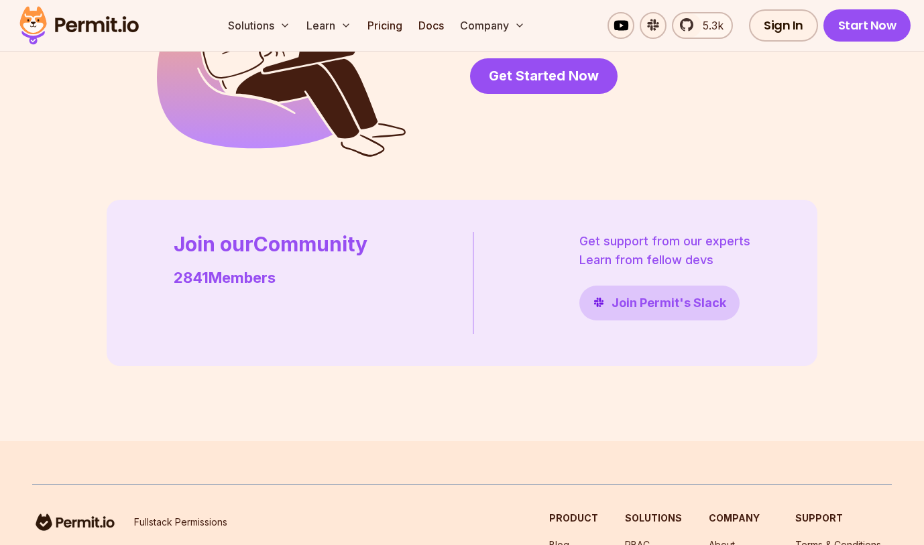
scroll to position [3887, 0]
